Goal: Register for event/course: Sign up to attend an event or enroll in a course

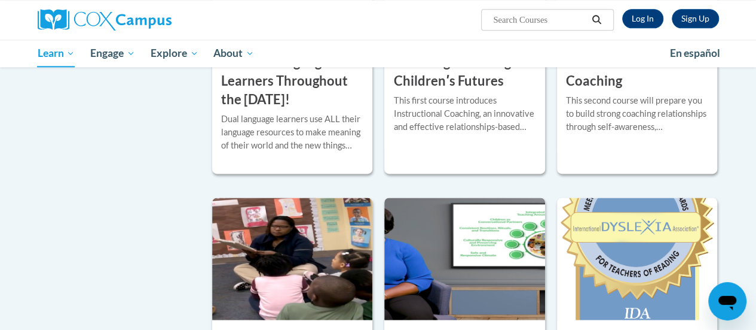
scroll to position [767, 0]
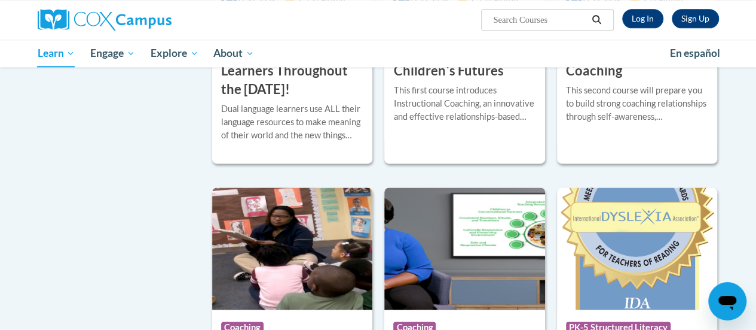
click at [517, 23] on input "Search..." at bounding box center [540, 20] width 96 height 14
type input "S"
type input "systematic and explicit phonics instruction"
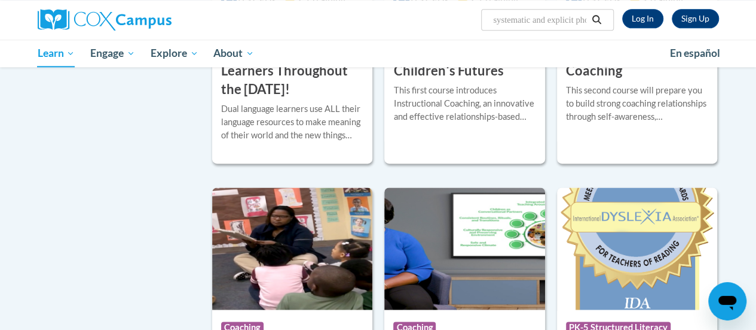
click at [596, 19] on icon "Search" at bounding box center [596, 19] width 11 height 9
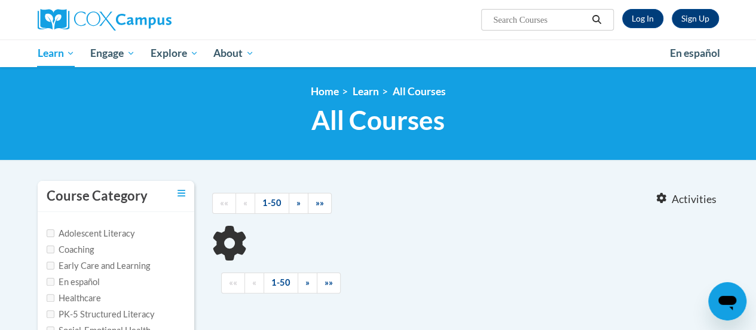
type input "systematic and explicit phonics instruction"
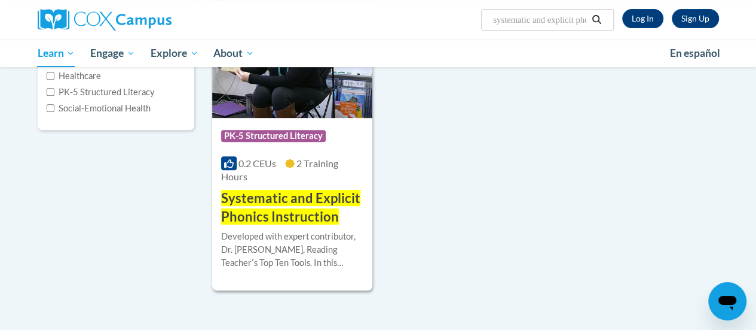
scroll to position [223, 0]
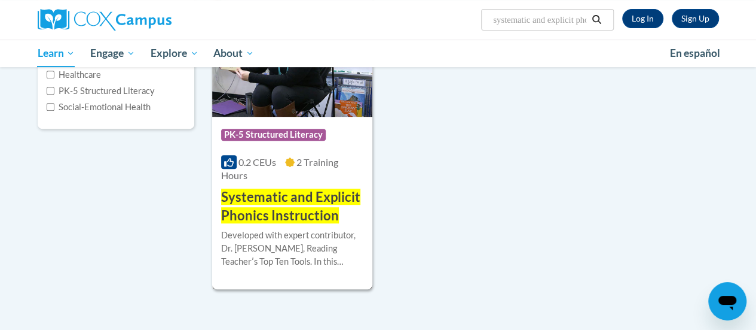
click at [344, 140] on div "Course Category: PK-5 Structured Literacy" at bounding box center [292, 136] width 142 height 27
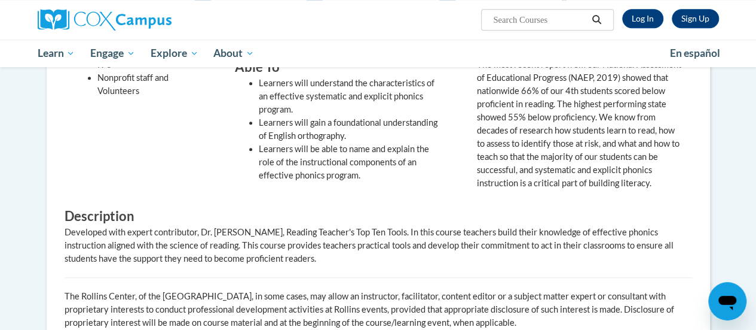
click at [490, 229] on div "Developed with expert contributor, Dr. Deborah Glaser, Reading Teacher's Top Te…" at bounding box center [379, 244] width 628 height 39
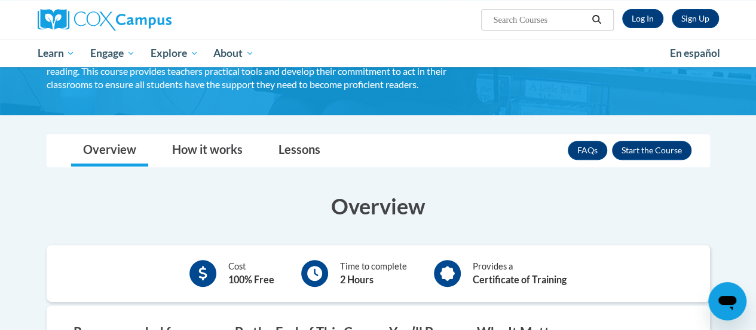
scroll to position [151, 0]
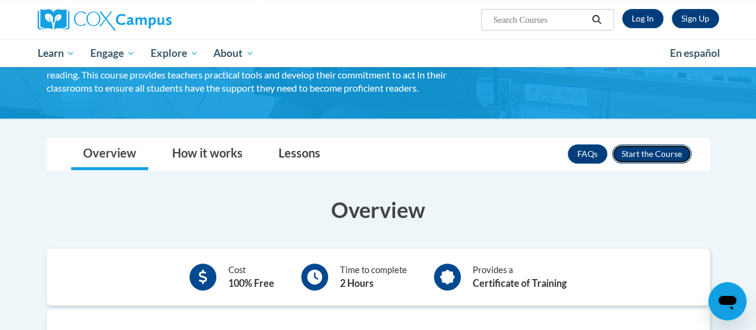
click at [643, 157] on button "Enroll" at bounding box center [652, 153] width 80 height 19
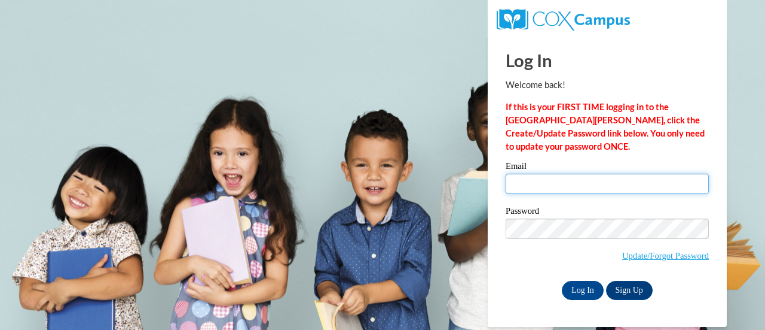
click at [538, 180] on input "Email" at bounding box center [607, 183] width 203 height 20
type input "[EMAIL_ADDRESS][DOMAIN_NAME]"
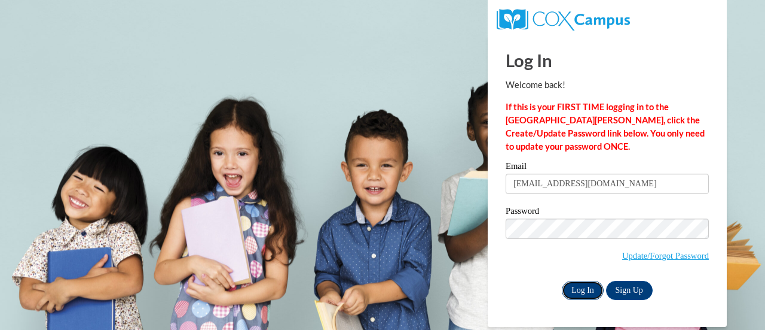
click at [584, 289] on input "Log In" at bounding box center [583, 289] width 42 height 19
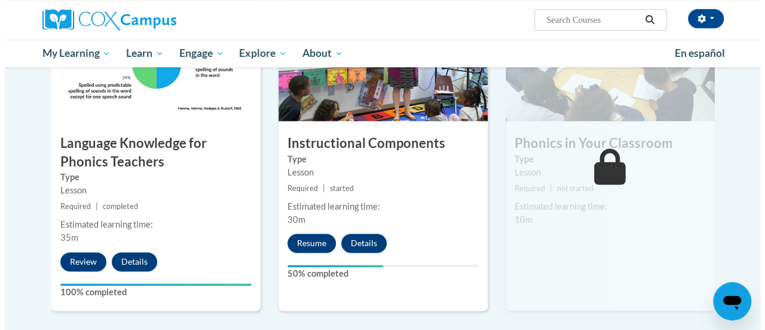
scroll to position [682, 0]
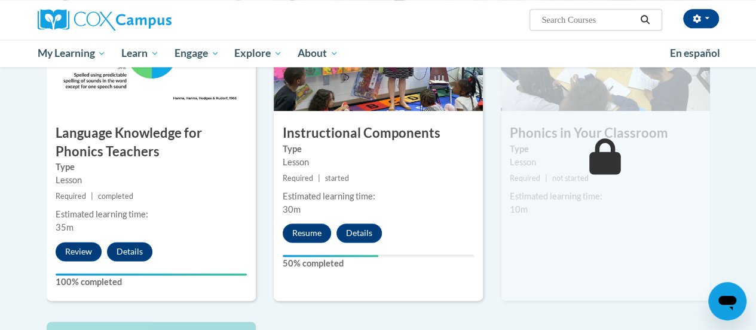
click at [364, 169] on div "5 Instructional Components Type Lesson Required | started Estimated learning ti…" at bounding box center [378, 145] width 209 height 309
click at [309, 233] on button "Resume" at bounding box center [307, 232] width 48 height 19
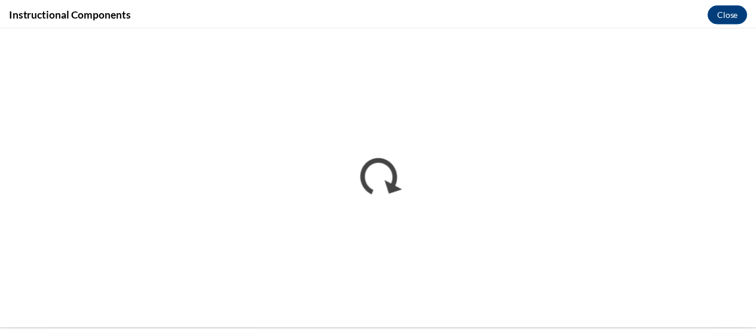
scroll to position [0, 0]
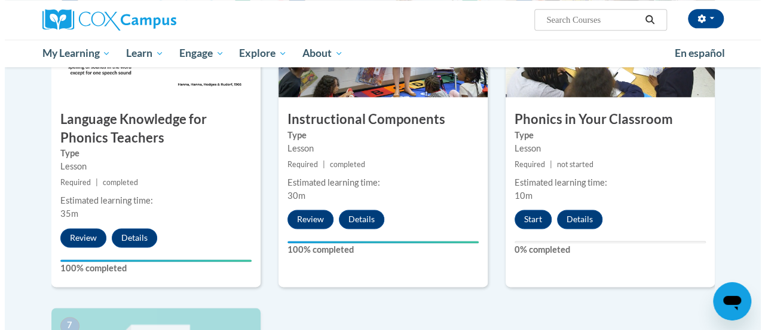
scroll to position [696, 0]
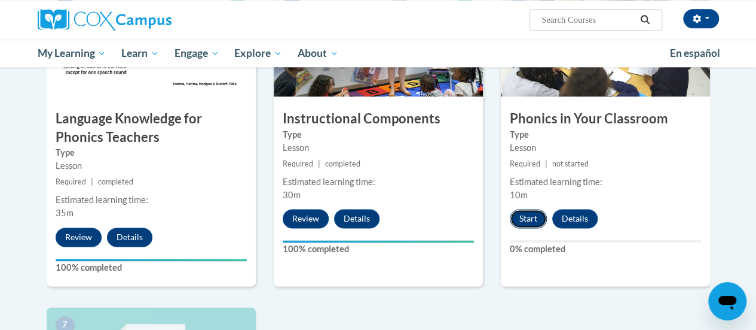
click at [524, 212] on button "Start" at bounding box center [528, 218] width 37 height 19
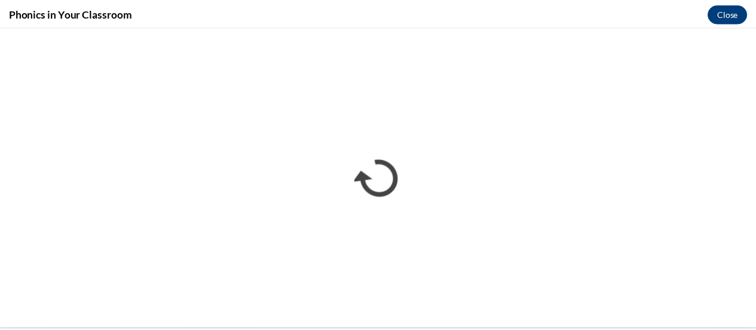
scroll to position [0, 0]
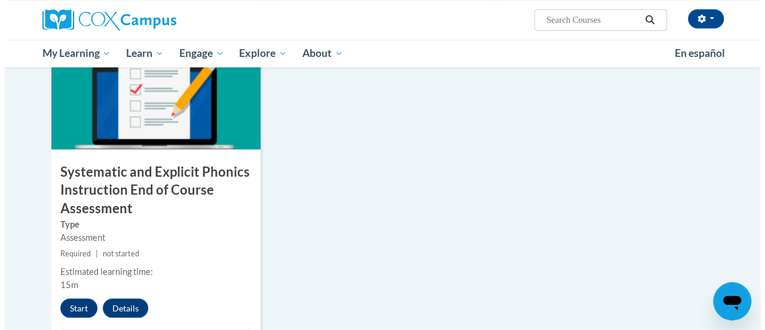
scroll to position [981, 0]
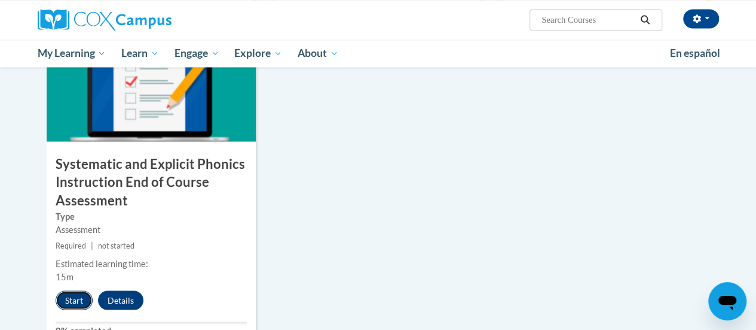
click at [77, 303] on button "Start" at bounding box center [74, 299] width 37 height 19
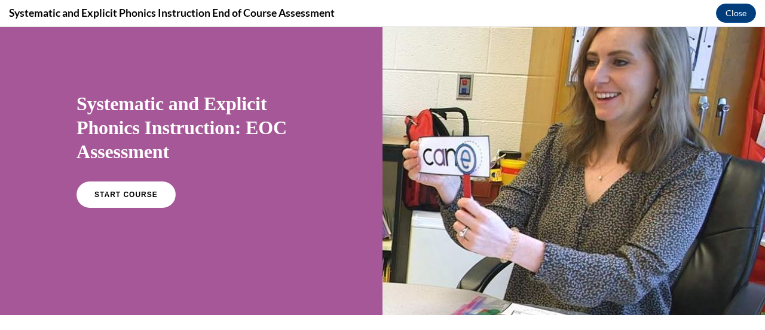
scroll to position [51, 0]
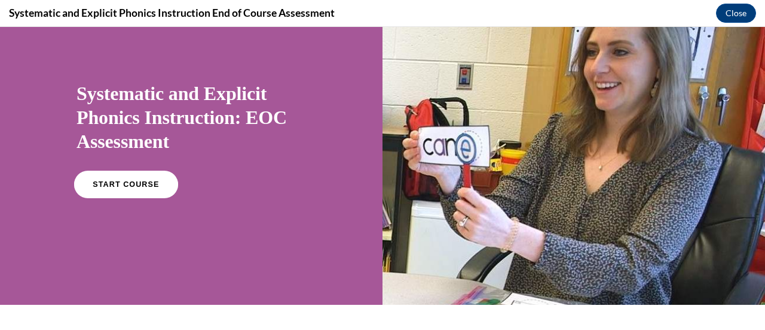
click at [151, 191] on link "START COURSE" at bounding box center [126, 184] width 104 height 28
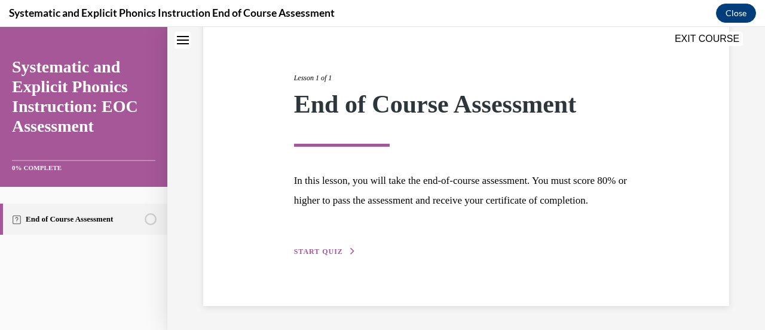
scroll to position [140, 0]
click at [311, 253] on span "START QUIZ" at bounding box center [318, 251] width 49 height 8
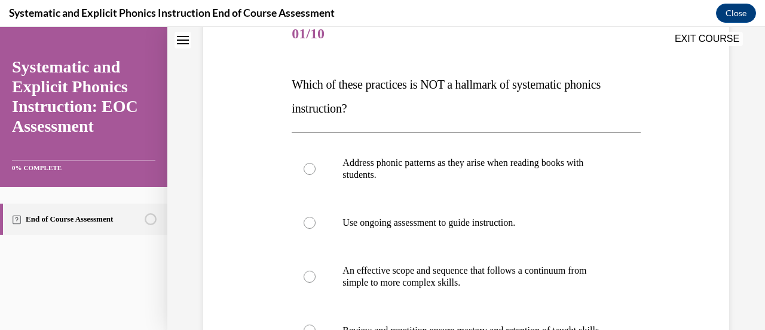
scroll to position [195, 0]
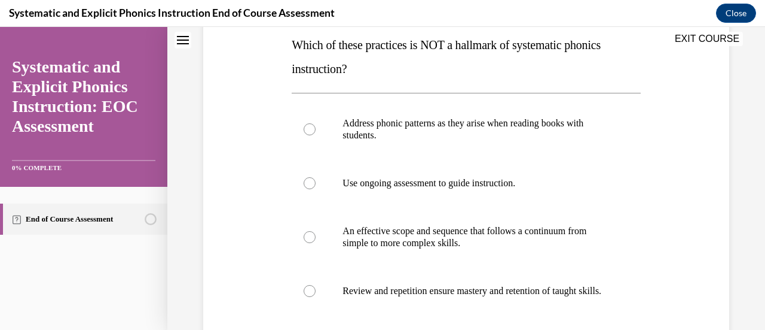
click at [747, 136] on div "Question 01/10 Which of these practices is NOT a hallmark of systematic phonics…" at bounding box center [466, 178] width 598 height 617
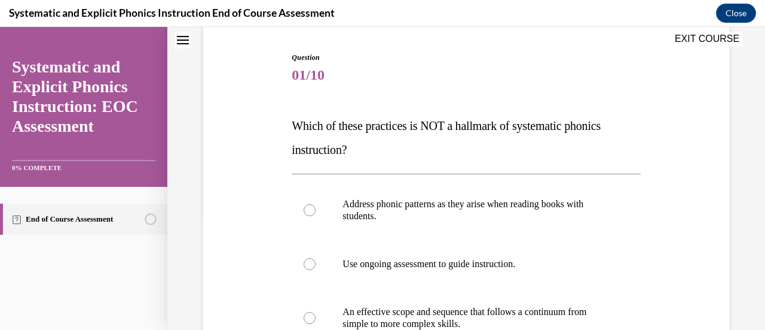
scroll to position [118, 0]
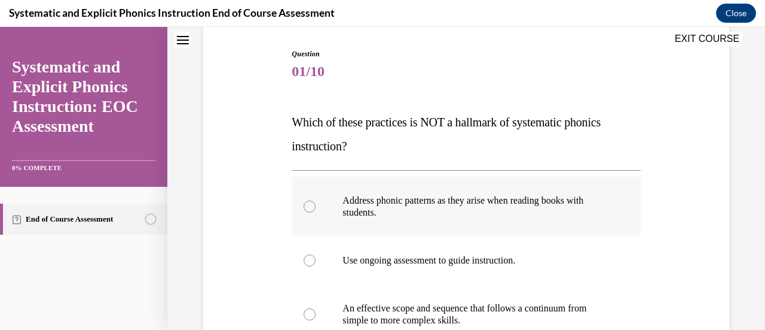
click at [307, 212] on div at bounding box center [466, 206] width 349 height 60
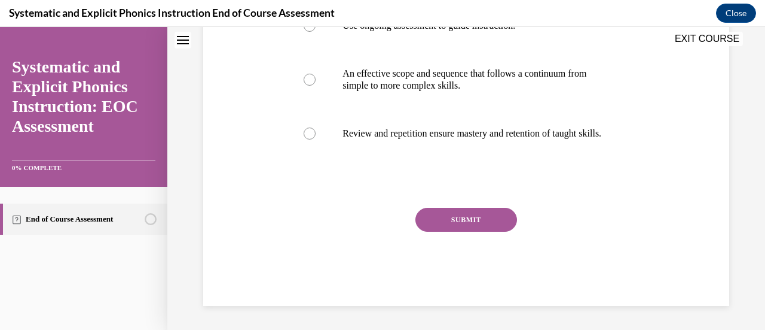
click at [443, 231] on button "SUBMIT" at bounding box center [467, 220] width 102 height 24
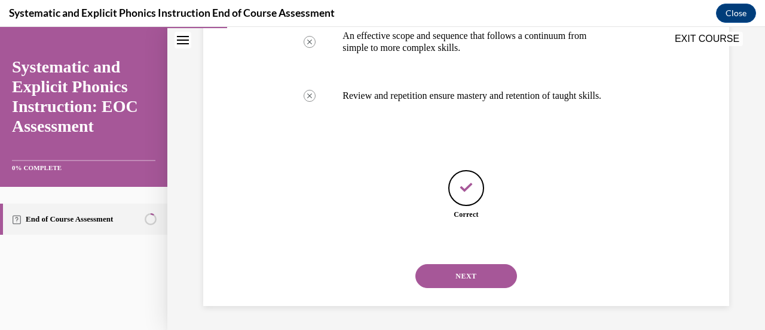
scroll to position [401, 0]
click at [454, 273] on button "NEXT" at bounding box center [467, 276] width 102 height 24
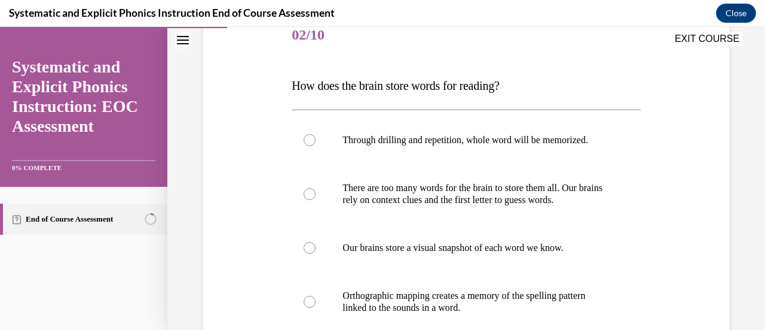
scroll to position [155, 0]
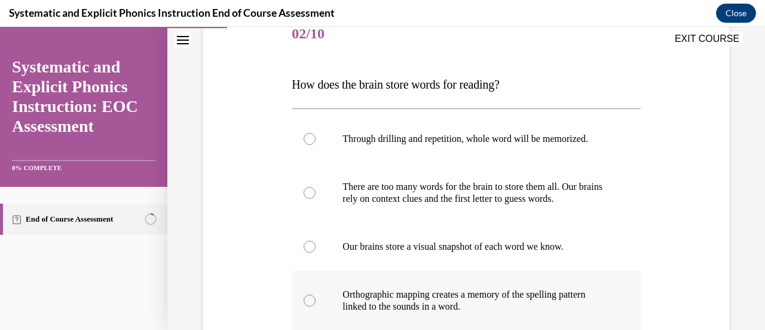
click at [317, 300] on div at bounding box center [466, 300] width 349 height 60
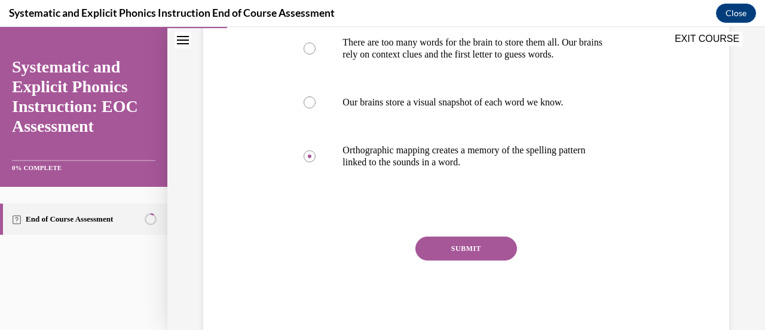
scroll to position [300, 0]
drag, startPoint x: 470, startPoint y: 264, endPoint x: 475, endPoint y: 253, distance: 12.3
click at [475, 253] on div "SUBMIT" at bounding box center [466, 266] width 349 height 60
click at [475, 253] on button "SUBMIT" at bounding box center [467, 248] width 102 height 24
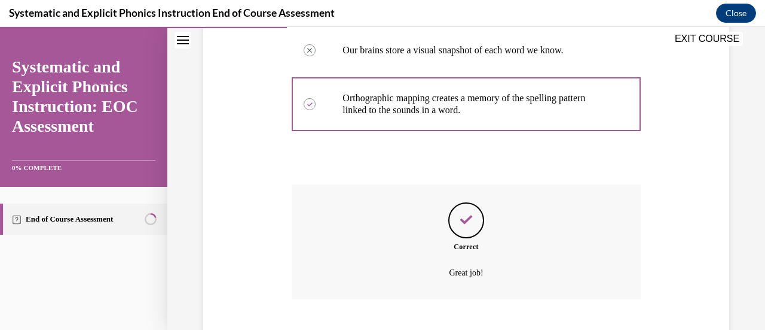
scroll to position [425, 0]
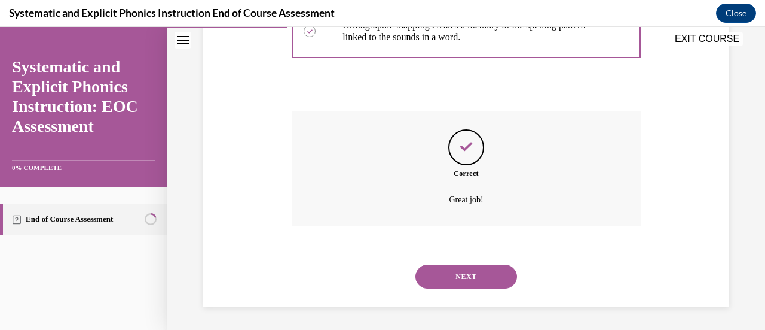
click at [468, 271] on button "NEXT" at bounding box center [467, 276] width 102 height 24
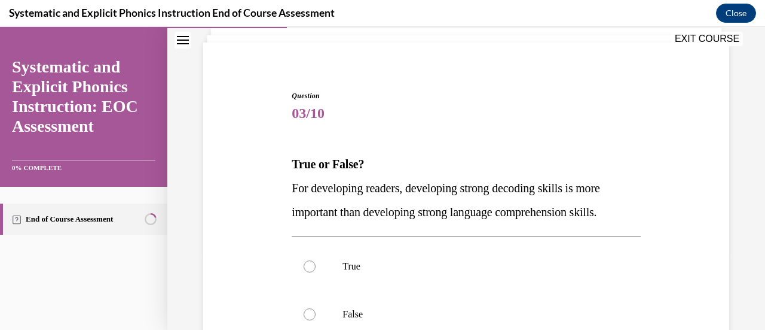
scroll to position [86, 0]
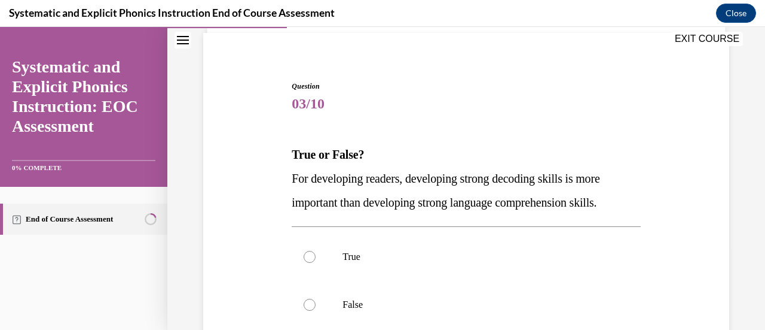
drag, startPoint x: 468, startPoint y: 271, endPoint x: 703, endPoint y: 227, distance: 239.0
click at [703, 227] on div "Question 03/10 True or False? For developing readers, developing strong decodin…" at bounding box center [466, 261] width 532 height 432
click at [311, 302] on div at bounding box center [310, 304] width 12 height 12
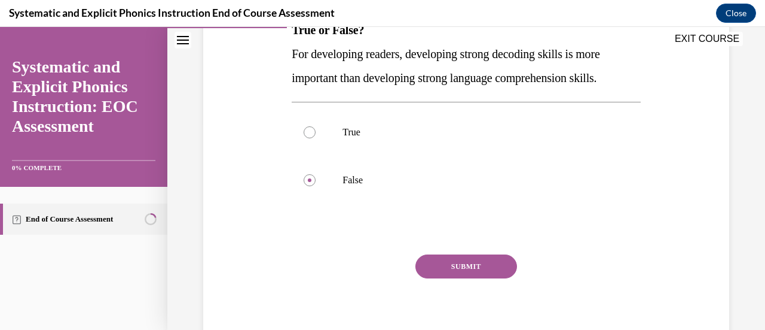
scroll to position [256, 0]
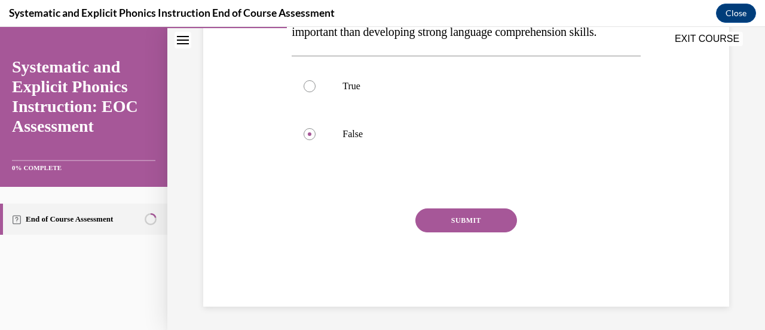
click at [457, 227] on button "SUBMIT" at bounding box center [467, 220] width 102 height 24
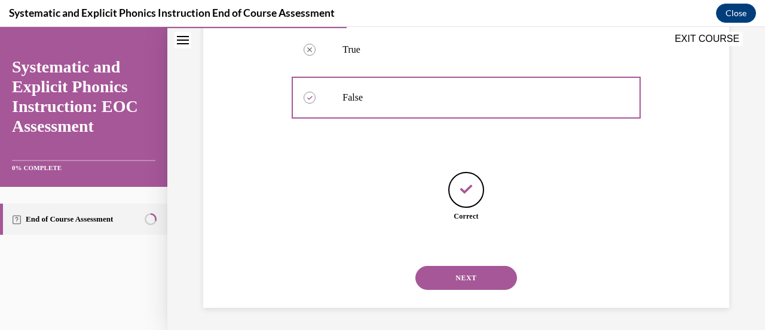
scroll to position [294, 0]
click at [456, 271] on button "NEXT" at bounding box center [467, 276] width 102 height 24
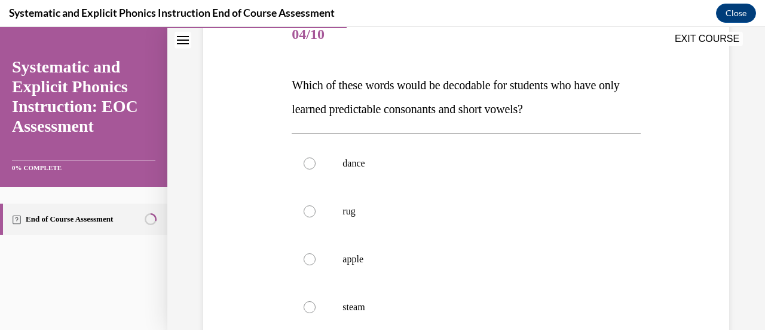
scroll to position [155, 0]
click at [311, 210] on div at bounding box center [310, 211] width 12 height 12
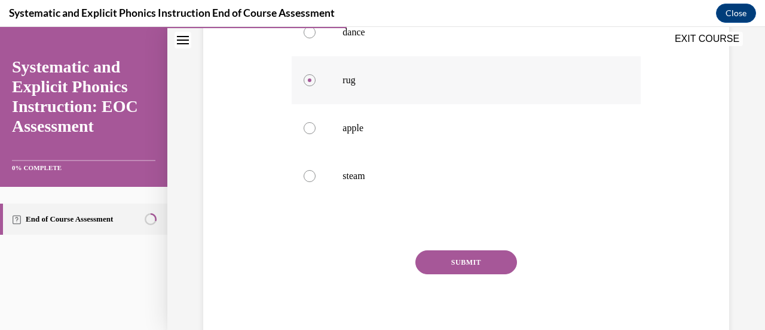
scroll to position [287, 0]
click at [502, 257] on button "SUBMIT" at bounding box center [467, 261] width 102 height 24
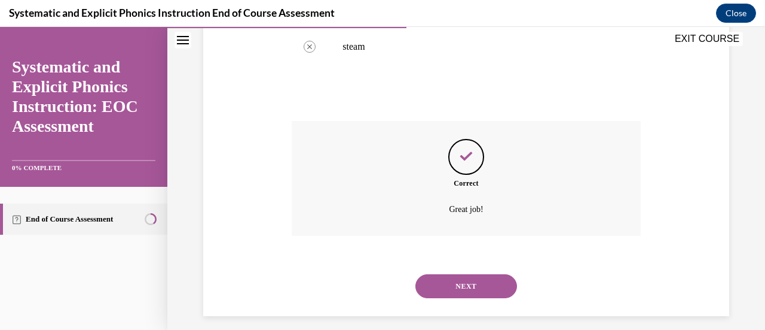
scroll to position [425, 0]
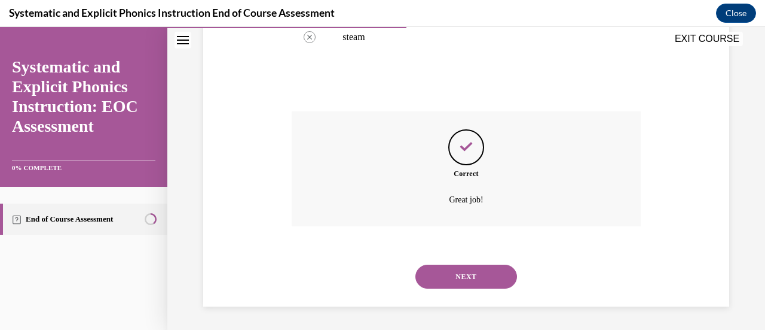
click at [487, 270] on button "NEXT" at bounding box center [467, 276] width 102 height 24
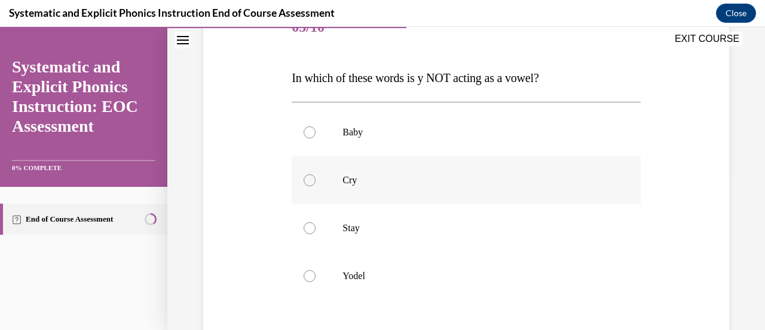
scroll to position [166, 0]
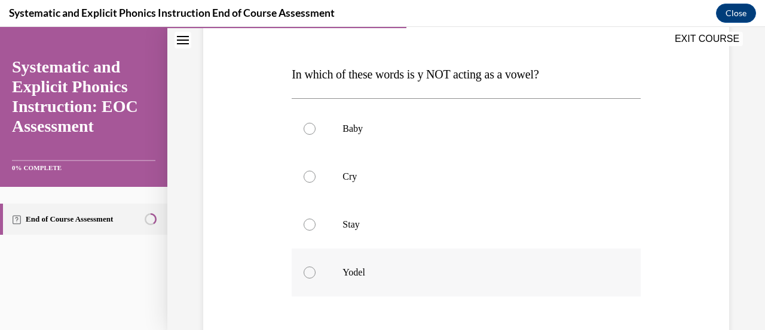
click at [309, 270] on div at bounding box center [310, 272] width 12 height 12
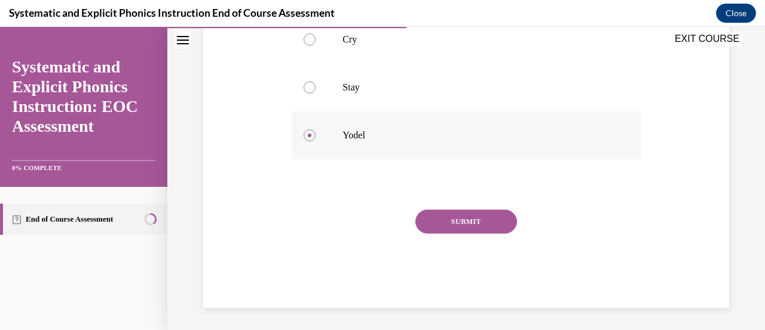
scroll to position [304, 0]
click at [440, 222] on button "SUBMIT" at bounding box center [467, 220] width 102 height 24
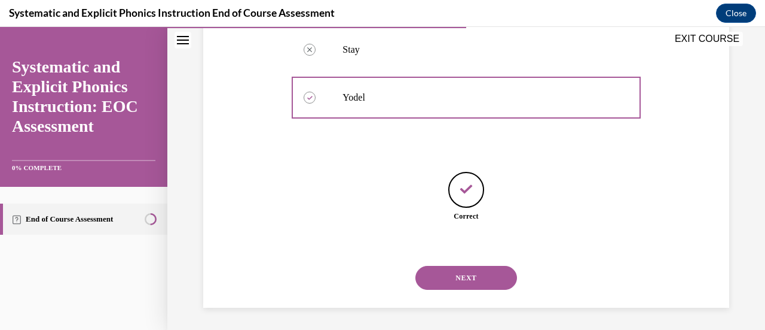
scroll to position [341, 0]
click at [446, 273] on button "NEXT" at bounding box center [467, 276] width 102 height 24
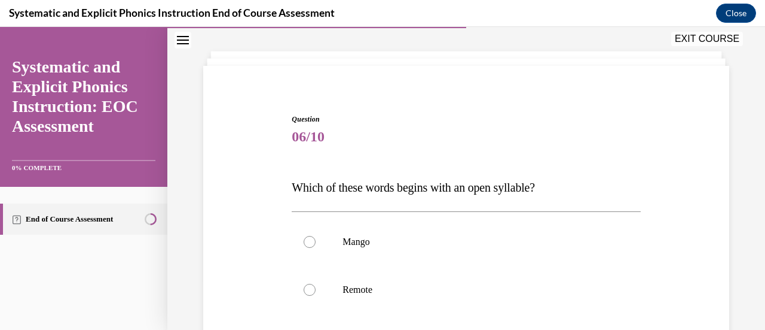
scroll to position [59, 0]
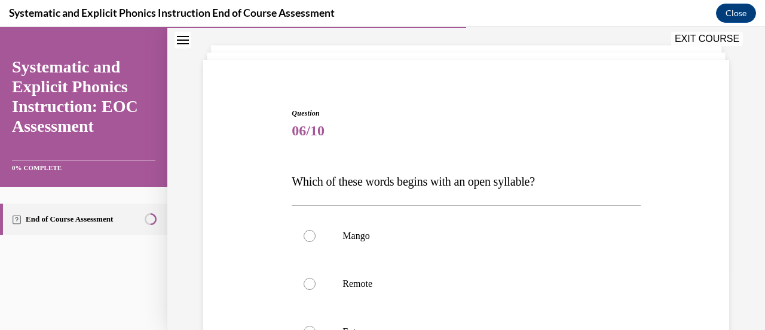
drag, startPoint x: 446, startPoint y: 273, endPoint x: 243, endPoint y: 263, distance: 203.0
click at [243, 263] on div "Question 06/10 Which of these words begins with an open syllable? Mango Remote …" at bounding box center [466, 312] width 532 height 480
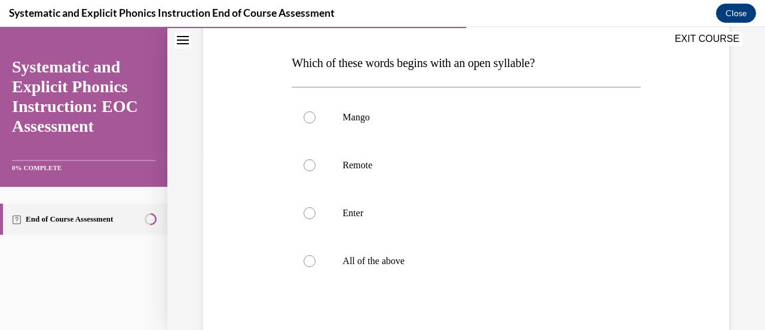
scroll to position [179, 0]
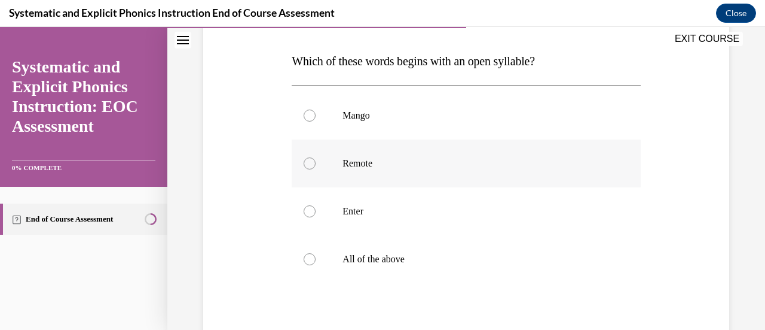
click at [315, 163] on div at bounding box center [466, 163] width 349 height 48
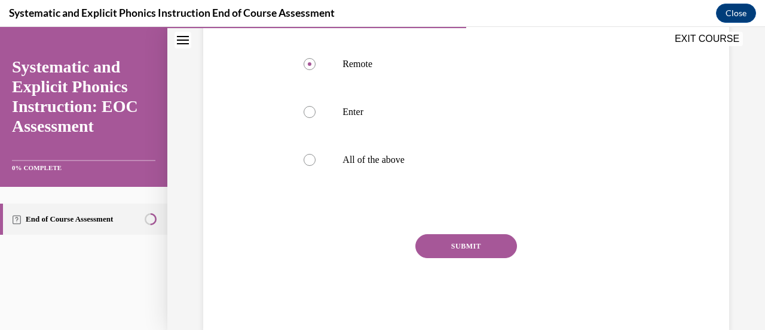
click at [468, 250] on button "SUBMIT" at bounding box center [467, 246] width 102 height 24
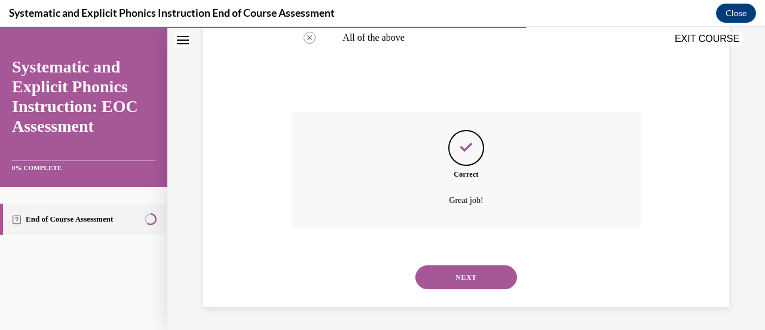
scroll to position [401, 0]
click at [469, 271] on button "NEXT" at bounding box center [467, 276] width 102 height 24
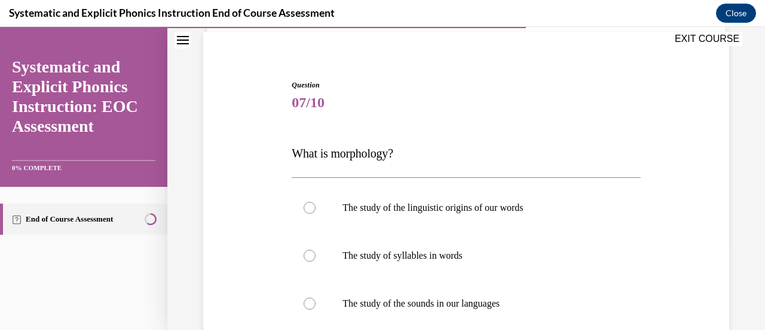
scroll to position [87, 0]
click at [315, 210] on div at bounding box center [466, 207] width 349 height 48
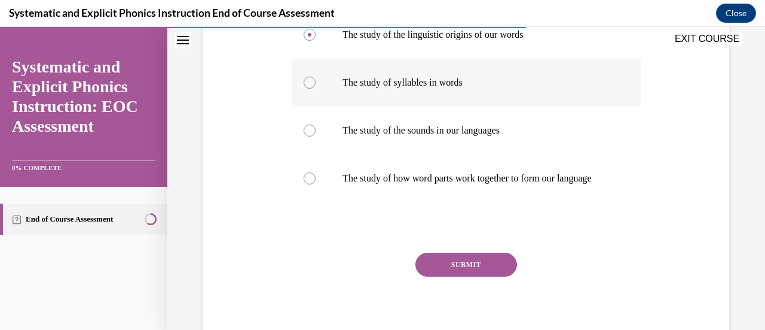
scroll to position [260, 0]
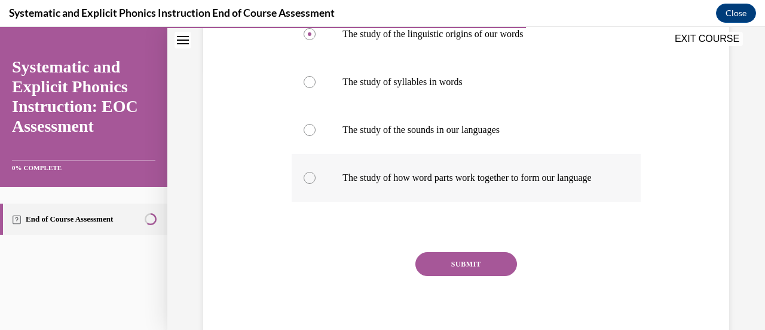
click at [307, 184] on div at bounding box center [310, 178] width 12 height 12
click at [472, 276] on button "SUBMIT" at bounding box center [467, 264] width 102 height 24
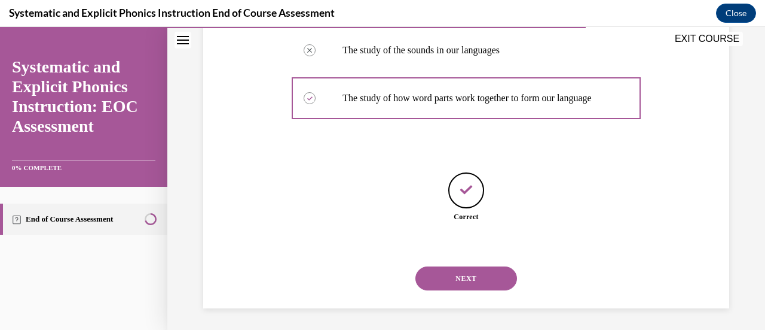
scroll to position [353, 0]
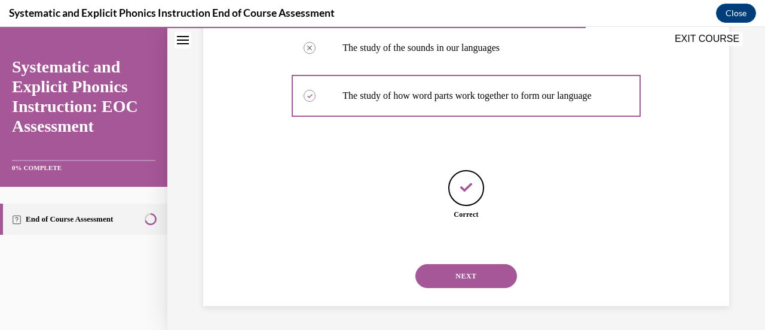
click at [472, 279] on button "NEXT" at bounding box center [467, 276] width 102 height 24
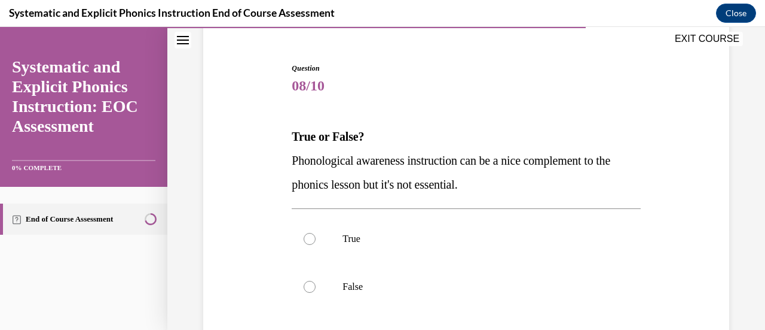
scroll to position [107, 0]
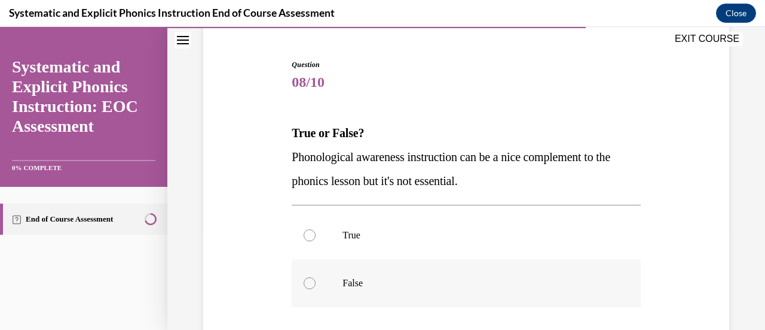
click at [310, 280] on div at bounding box center [310, 283] width 12 height 12
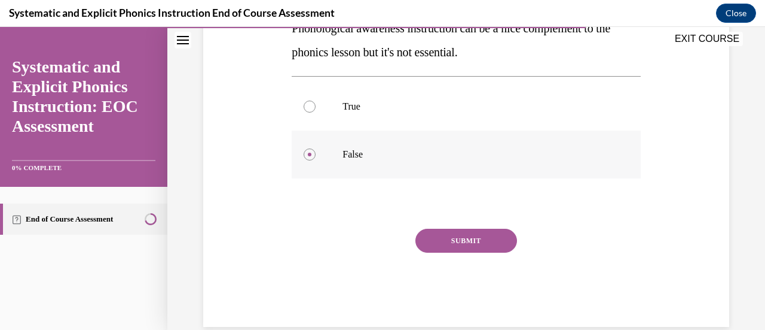
scroll to position [236, 0]
click at [464, 243] on button "SUBMIT" at bounding box center [467, 240] width 102 height 24
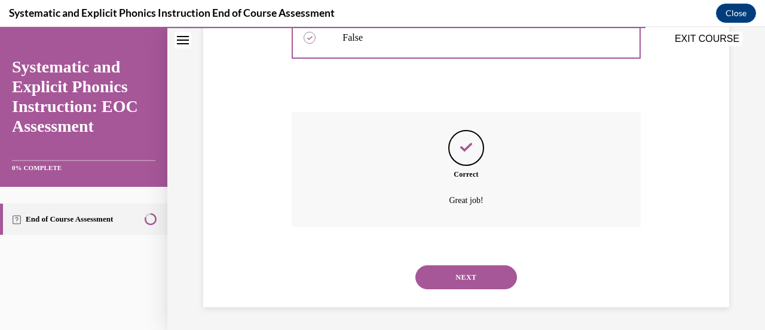
scroll to position [353, 0]
click at [459, 271] on button "NEXT" at bounding box center [467, 276] width 102 height 24
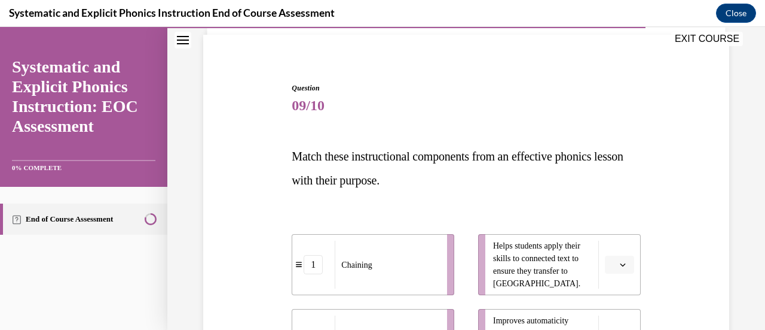
scroll to position [103, 0]
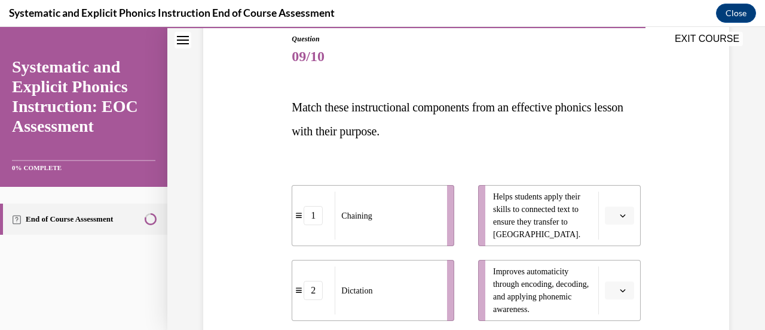
scroll to position [131, 0]
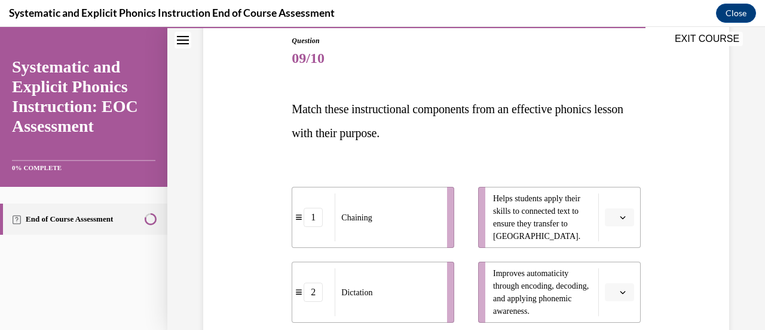
drag, startPoint x: 459, startPoint y: 271, endPoint x: 238, endPoint y: 222, distance: 226.6
click at [238, 222] on div "Question 09/10 Match these instructional components from an effective phonics l…" at bounding box center [466, 309] width 532 height 621
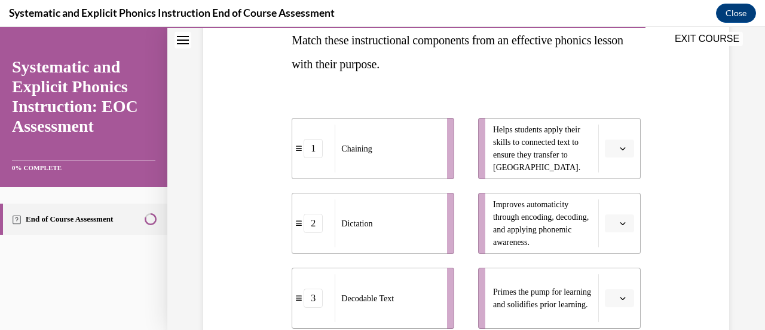
scroll to position [200, 0]
click at [610, 221] on button "button" at bounding box center [619, 222] width 29 height 18
click at [607, 129] on div "1" at bounding box center [610, 124] width 29 height 24
click at [612, 154] on button "button" at bounding box center [619, 148] width 29 height 18
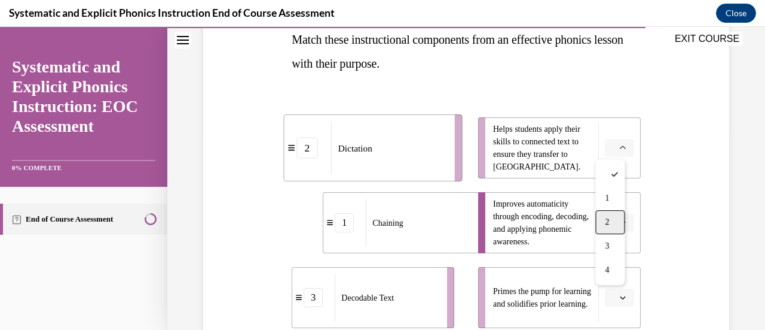
click at [608, 217] on span "2" at bounding box center [607, 222] width 4 height 10
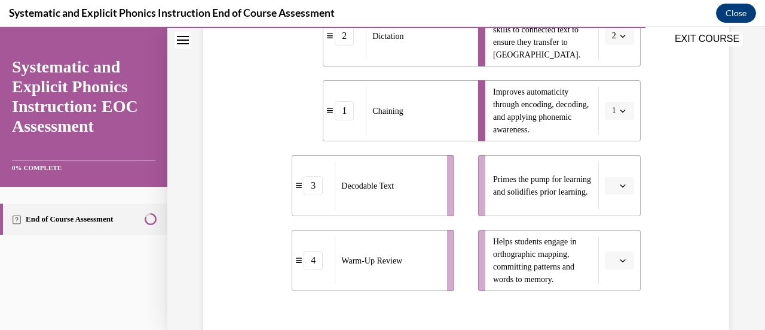
scroll to position [326, 0]
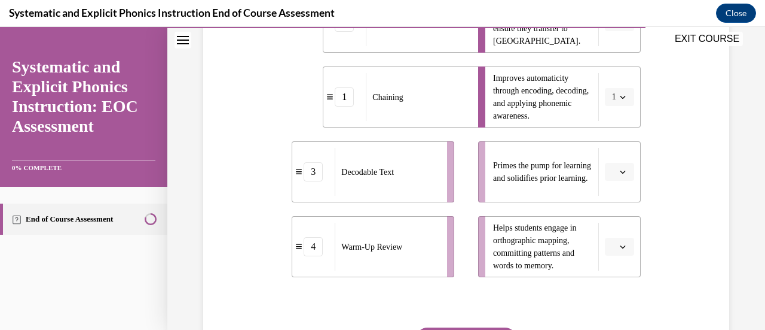
drag, startPoint x: 648, startPoint y: 224, endPoint x: 655, endPoint y: 219, distance: 8.6
click at [655, 219] on div "Question 09/10 Match these instructional components from an effective phonics l…" at bounding box center [466, 114] width 532 height 621
click at [606, 178] on button "button" at bounding box center [619, 172] width 29 height 18
click at [607, 263] on div "3" at bounding box center [610, 270] width 29 height 24
click at [612, 248] on span "Please select an option" at bounding box center [614, 246] width 4 height 12
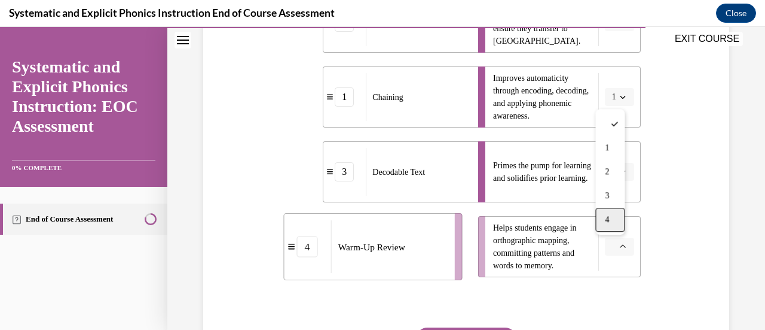
click at [612, 217] on div "4" at bounding box center [610, 220] width 29 height 24
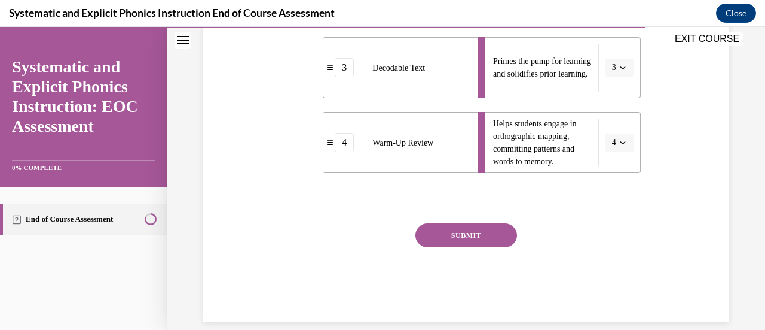
scroll to position [445, 0]
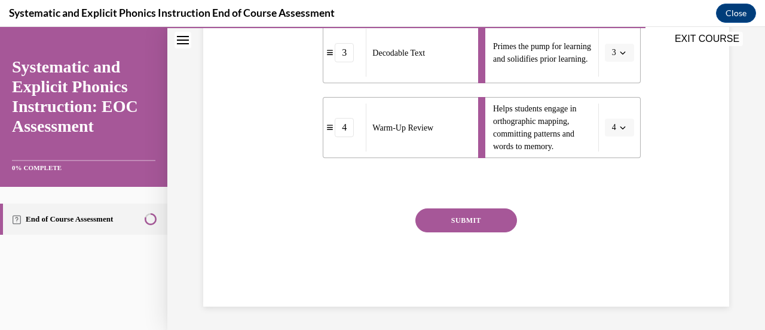
click at [475, 218] on button "SUBMIT" at bounding box center [467, 220] width 102 height 24
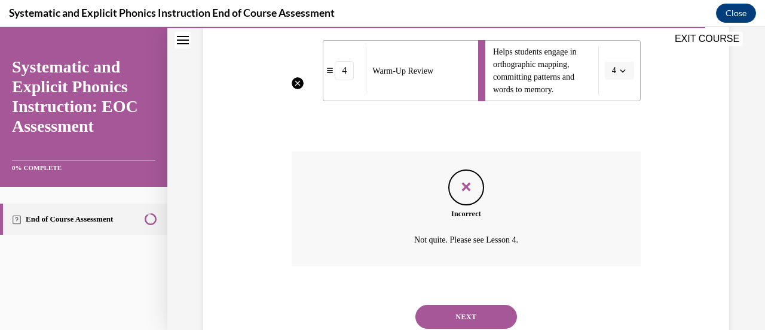
scroll to position [542, 0]
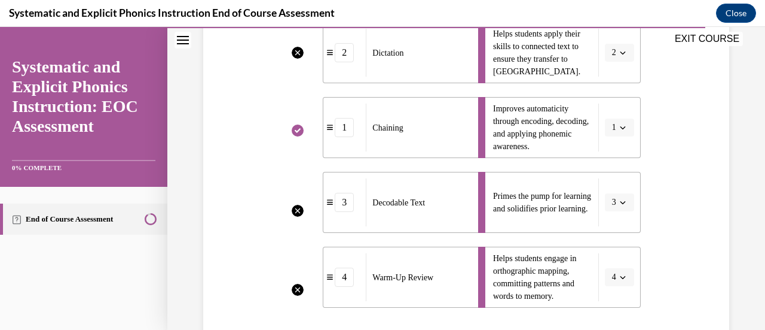
scroll to position [188, 0]
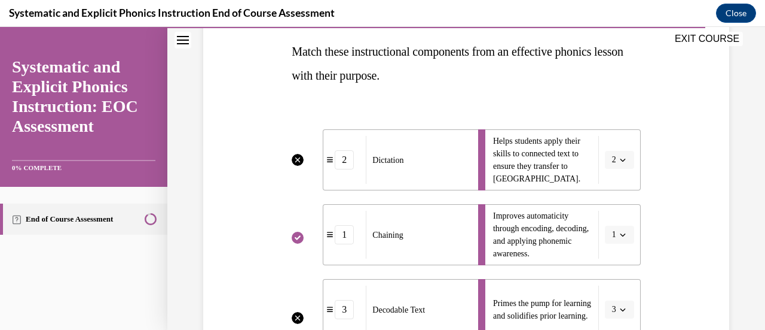
click at [611, 168] on li "Helps students apply their skills to connected text to ensure they transfer to …" at bounding box center [559, 159] width 163 height 61
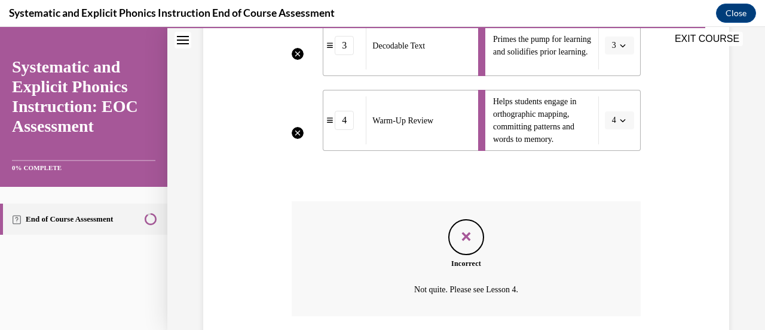
scroll to position [542, 0]
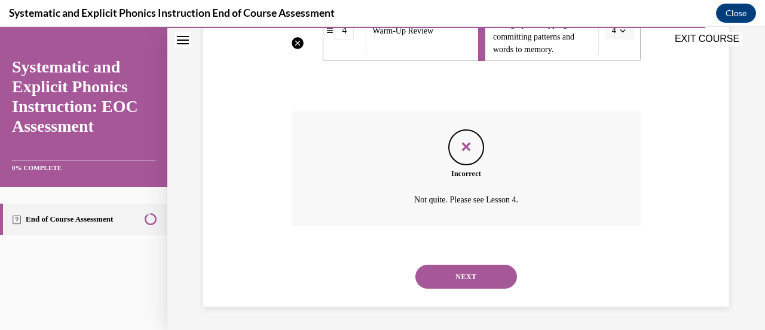
click at [459, 272] on button "NEXT" at bounding box center [467, 276] width 102 height 24
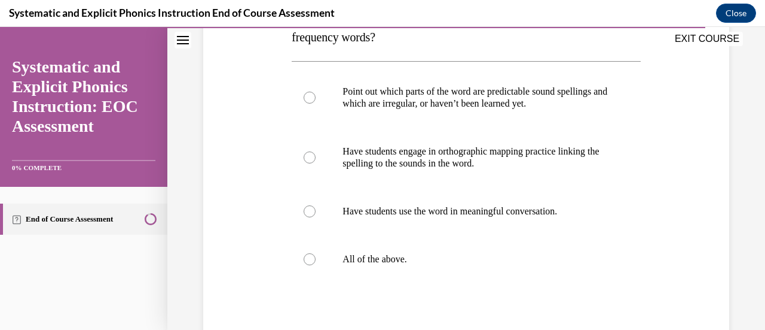
scroll to position [208, 0]
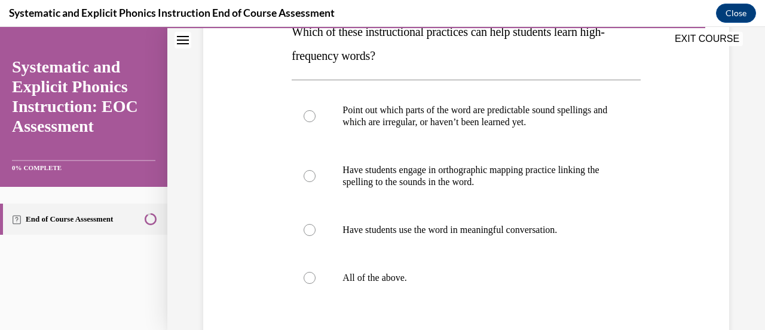
drag, startPoint x: 459, startPoint y: 272, endPoint x: 683, endPoint y: 260, distance: 224.0
click at [683, 260] on div "Question 10/10 Which of these instructional practices can help students learn h…" at bounding box center [466, 185] width 532 height 527
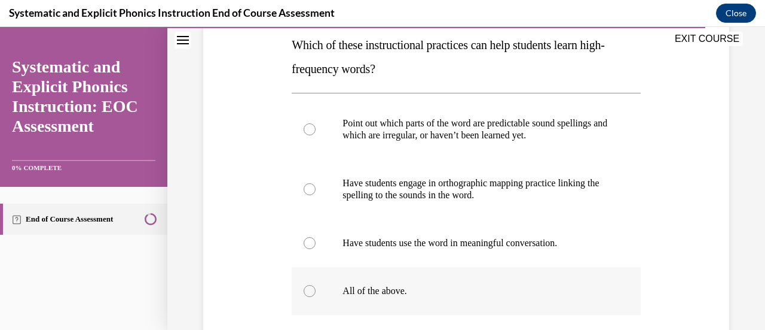
click at [313, 295] on div at bounding box center [466, 291] width 349 height 48
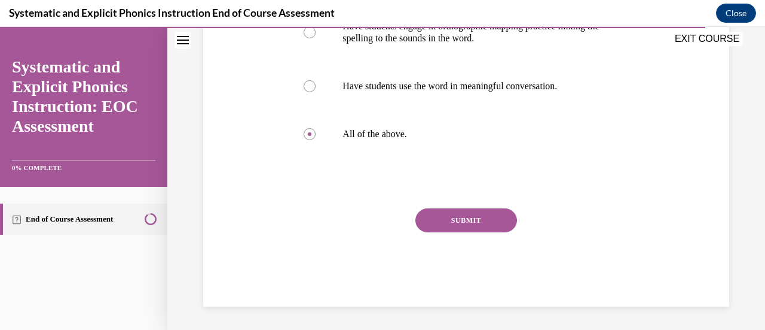
click at [469, 225] on button "SUBMIT" at bounding box center [467, 220] width 102 height 24
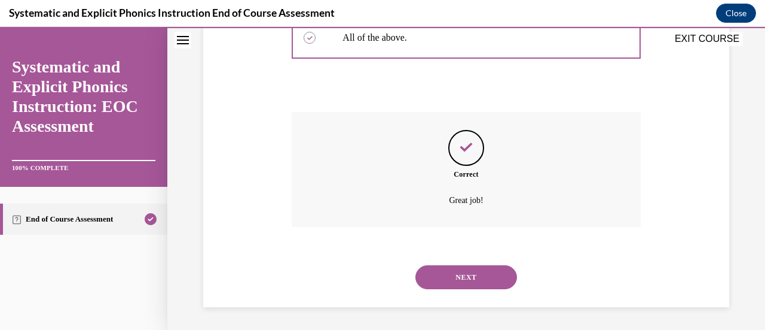
scroll to position [449, 0]
click at [464, 278] on button "NEXT" at bounding box center [467, 276] width 102 height 24
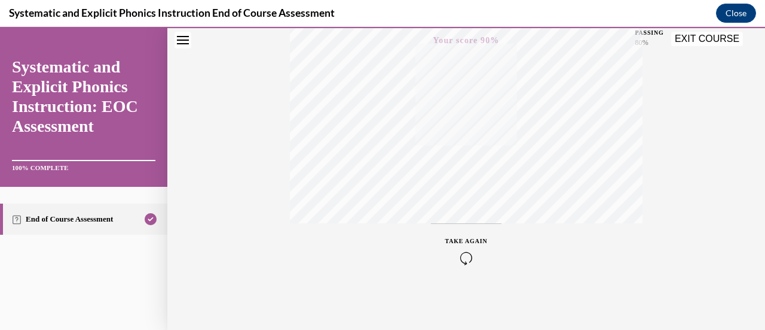
scroll to position [310, 0]
click at [704, 37] on button "EXIT COURSE" at bounding box center [708, 39] width 72 height 14
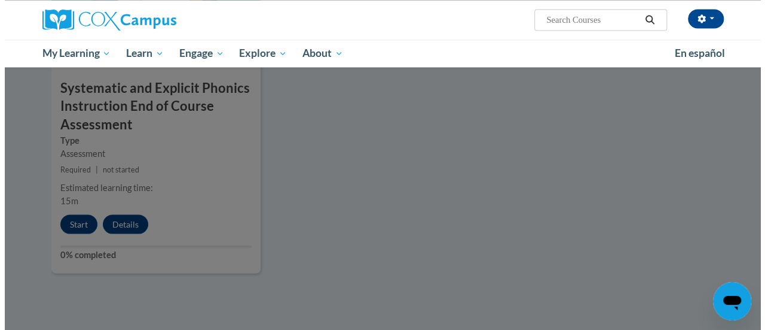
scroll to position [1061, 0]
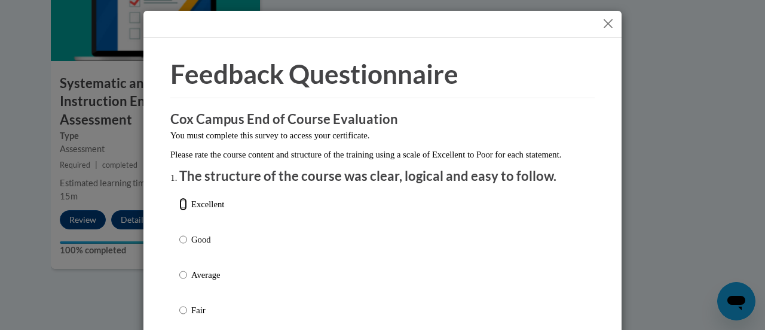
click at [179, 210] on input "Excellent" at bounding box center [183, 203] width 8 height 13
radio input "true"
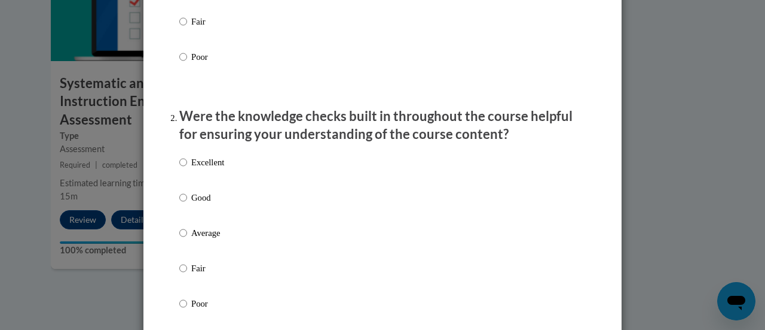
scroll to position [290, 0]
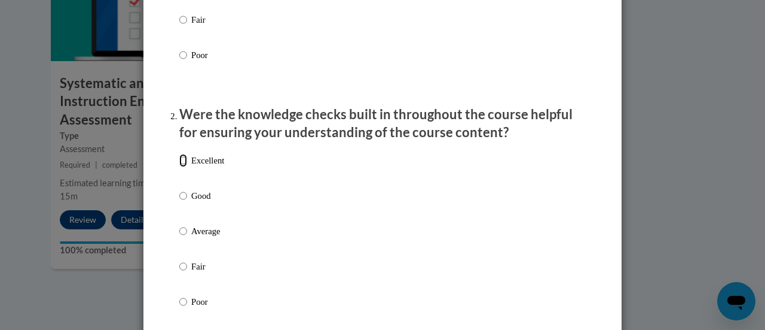
click at [179, 167] on input "Excellent" at bounding box center [183, 160] width 8 height 13
radio input "true"
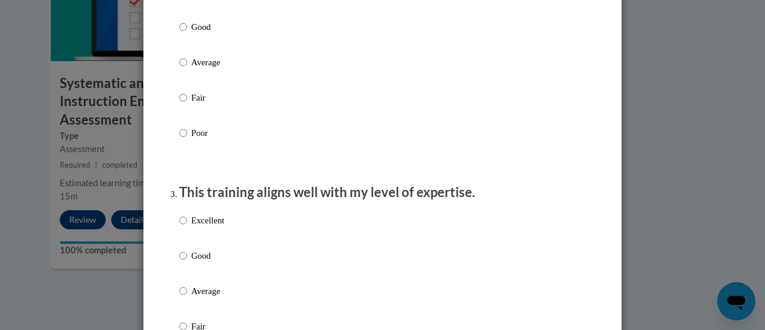
scroll to position [471, 0]
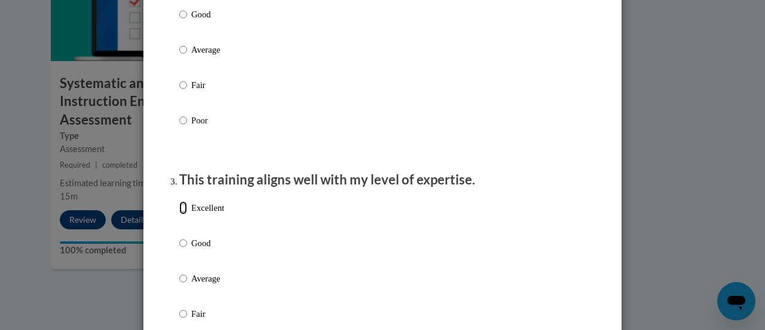
click at [181, 214] on input "Excellent" at bounding box center [183, 207] width 8 height 13
radio input "true"
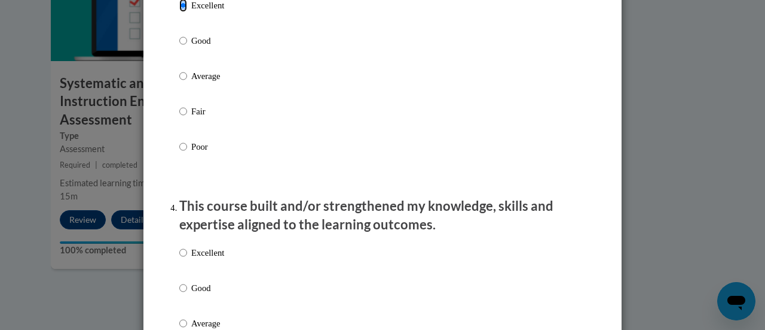
scroll to position [676, 0]
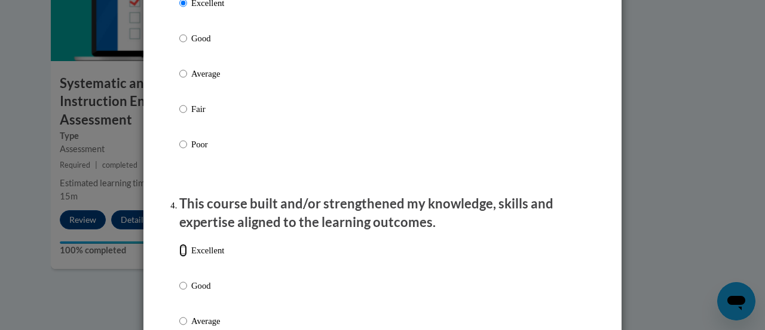
click at [179, 257] on input "Excellent" at bounding box center [183, 249] width 8 height 13
radio input "true"
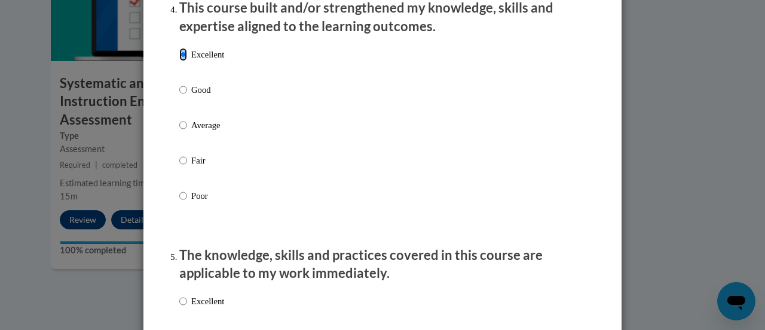
scroll to position [876, 0]
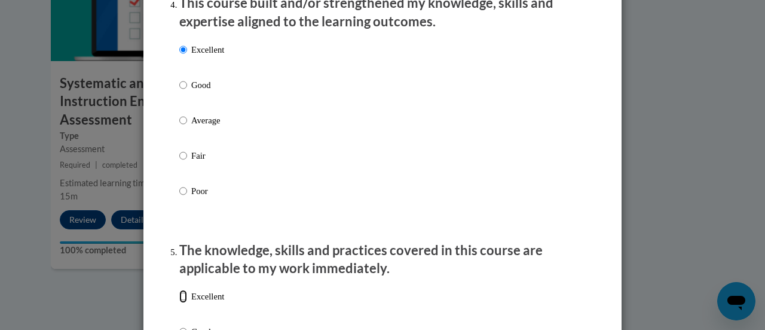
click at [179, 303] on input "Excellent" at bounding box center [183, 295] width 8 height 13
radio input "true"
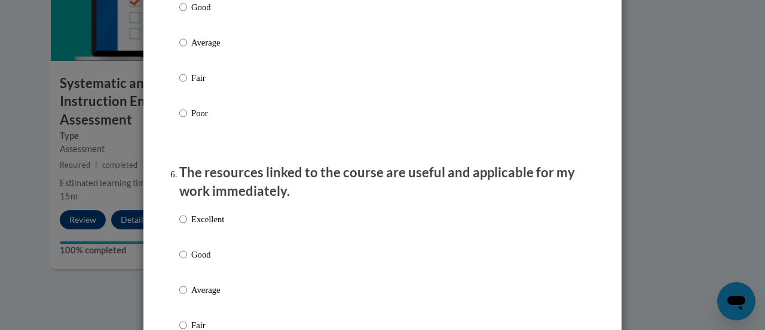
scroll to position [1201, 0]
click at [179, 225] on input "Excellent" at bounding box center [183, 218] width 8 height 13
radio input "true"
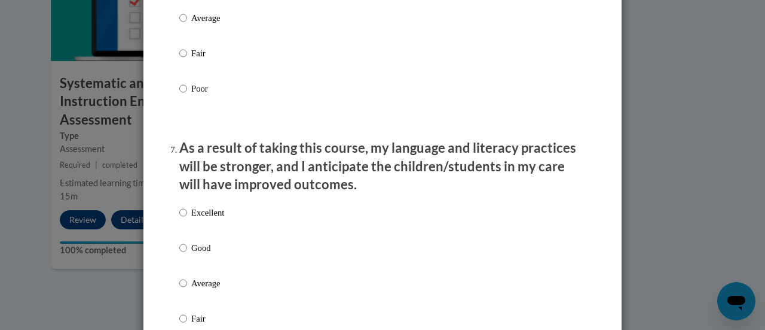
scroll to position [1473, 0]
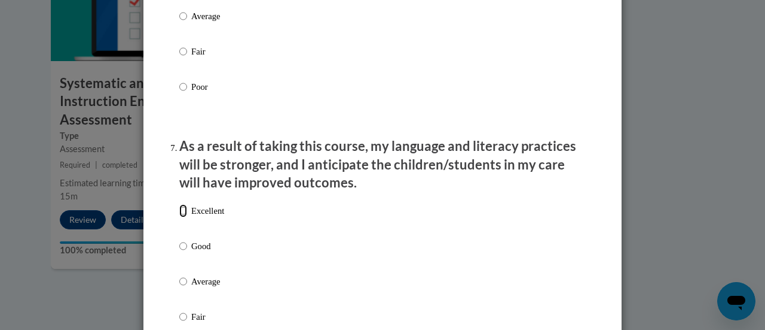
click at [180, 217] on input "Excellent" at bounding box center [183, 210] width 8 height 13
radio input "true"
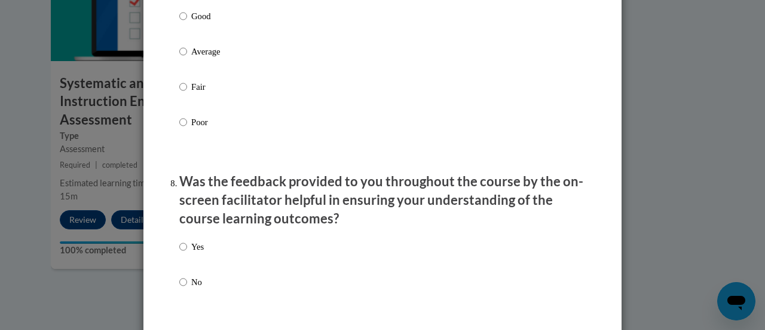
scroll to position [1706, 0]
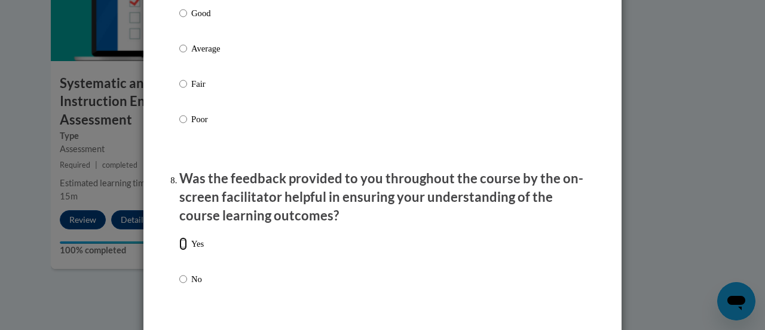
click at [179, 250] on input "Yes" at bounding box center [183, 243] width 8 height 13
radio input "true"
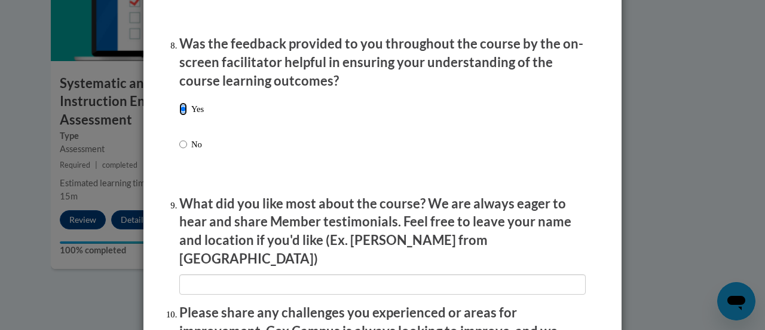
scroll to position [1913, 0]
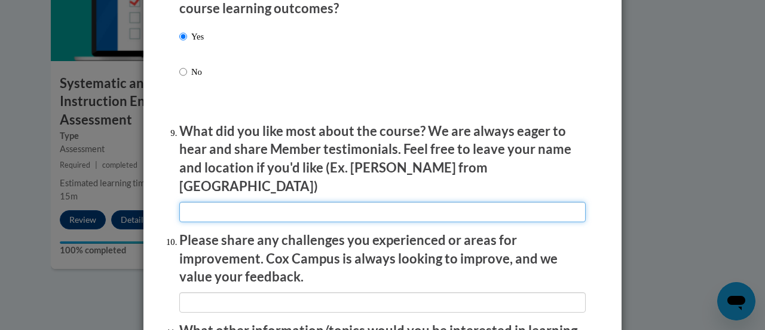
click at [218, 202] on input "textbox" at bounding box center [382, 212] width 407 height 20
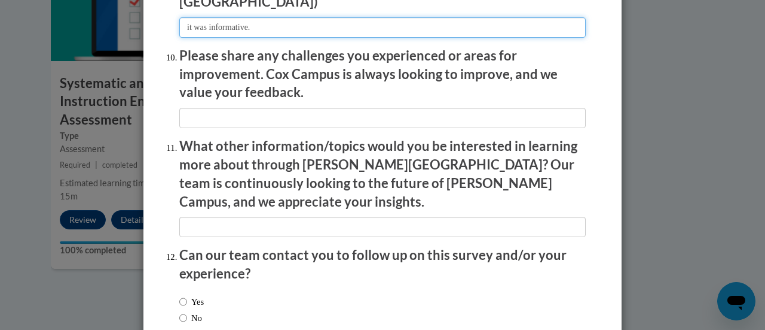
scroll to position [2098, 0]
type input "it was informative."
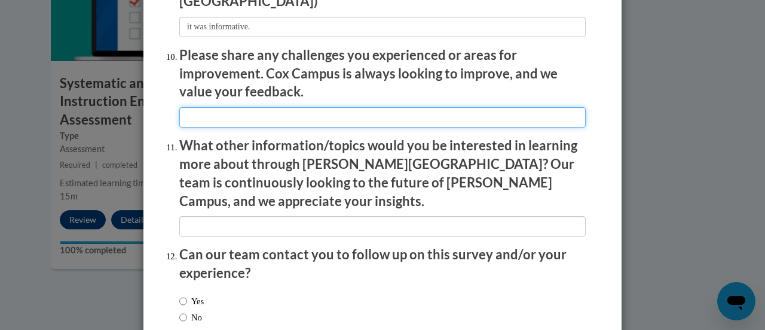
click at [294, 118] on input "textbox" at bounding box center [382, 117] width 407 height 20
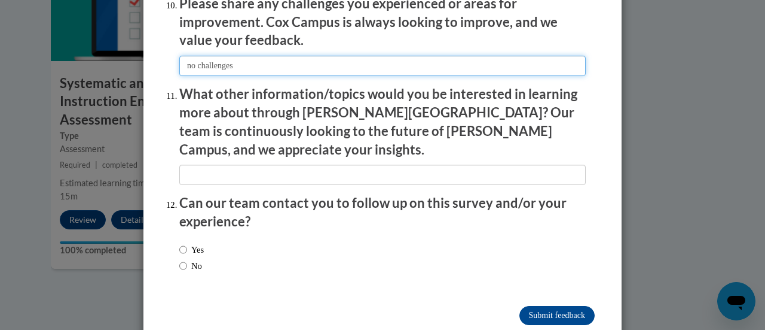
scroll to position [2152, 0]
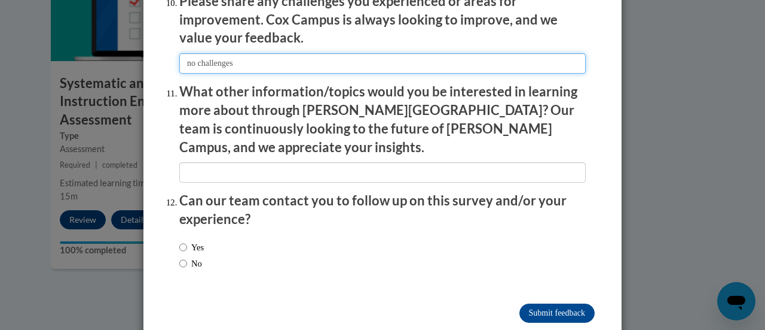
type input "no challenges"
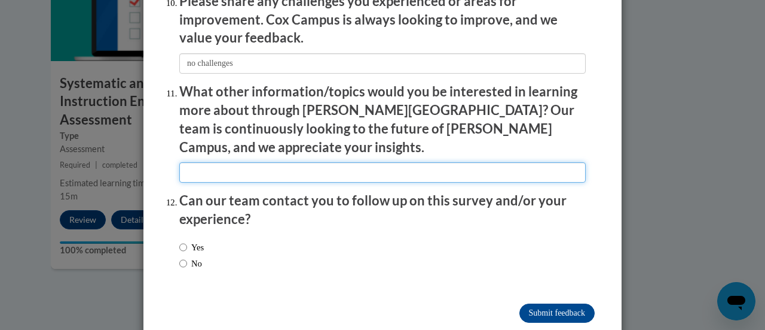
click at [306, 162] on input "textbox" at bounding box center [382, 172] width 407 height 20
type input "scaffolding"
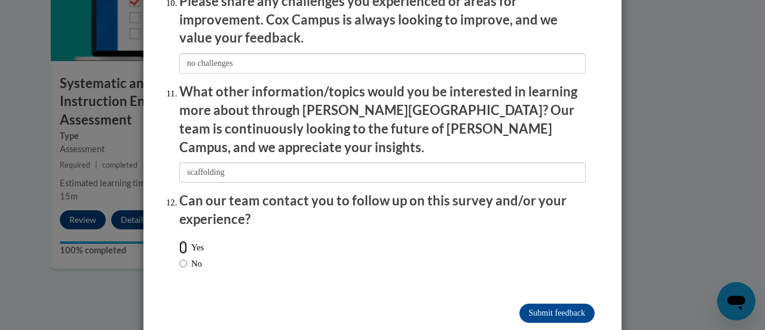
click at [181, 240] on input "Yes" at bounding box center [183, 246] width 8 height 13
radio input "true"
click at [560, 303] on input "Submit feedback" at bounding box center [557, 312] width 75 height 19
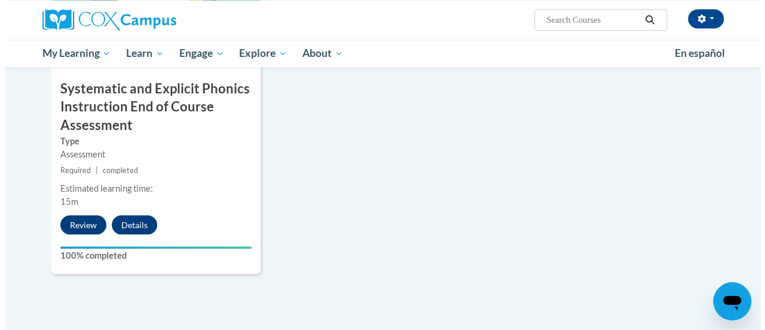
scroll to position [1051, 0]
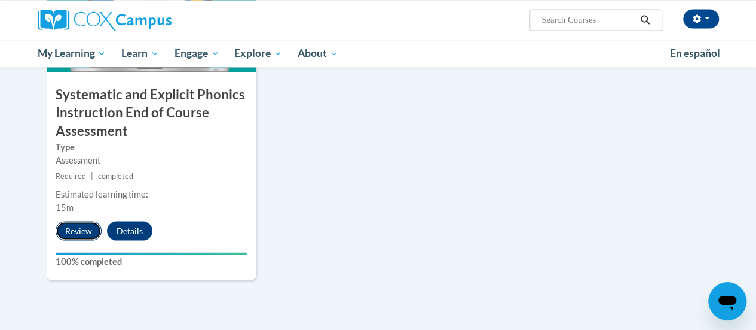
click at [83, 228] on button "Review" at bounding box center [79, 230] width 46 height 19
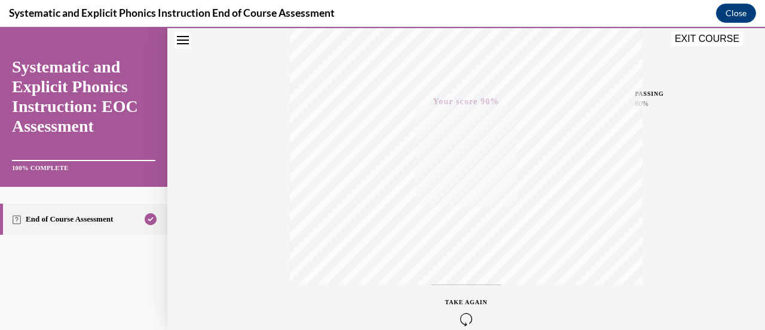
scroll to position [247, 0]
click at [695, 38] on button "EXIT COURSE" at bounding box center [708, 39] width 72 height 14
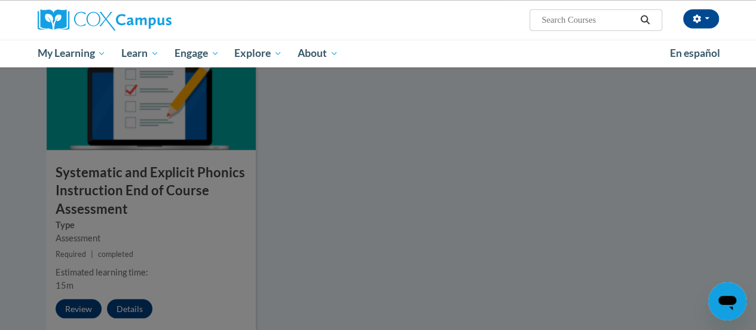
scroll to position [968, 0]
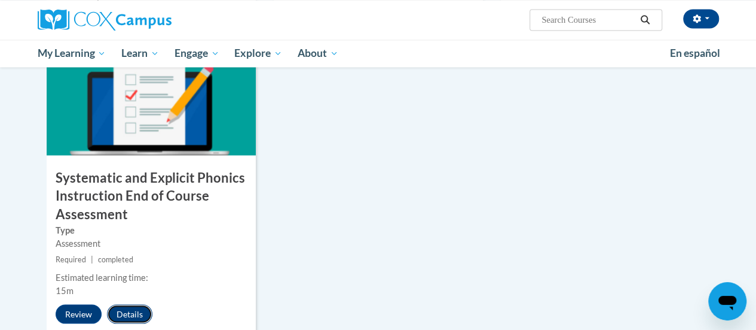
click at [135, 311] on button "Details" at bounding box center [129, 313] width 45 height 19
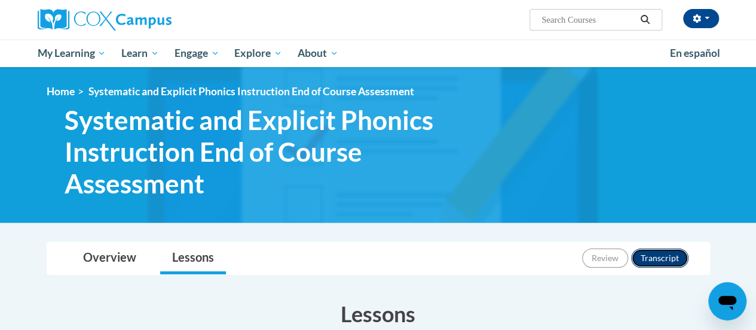
click at [677, 252] on button "Transcript" at bounding box center [659, 257] width 57 height 19
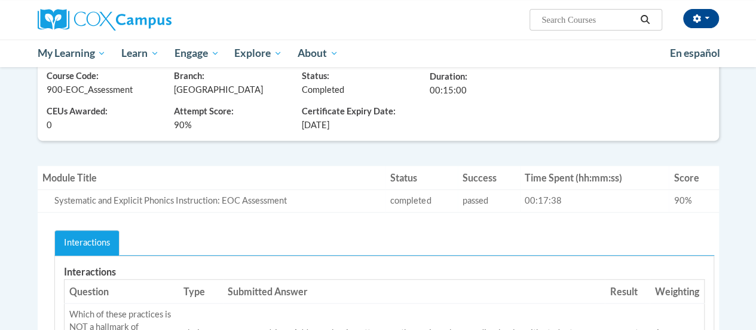
scroll to position [221, 0]
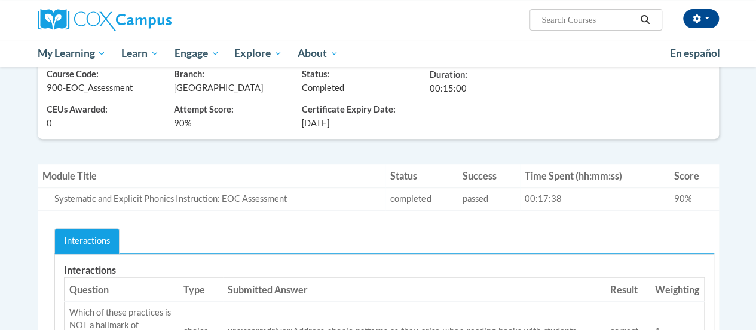
click at [549, 270] on h3 "Interactions" at bounding box center [384, 270] width 641 height 14
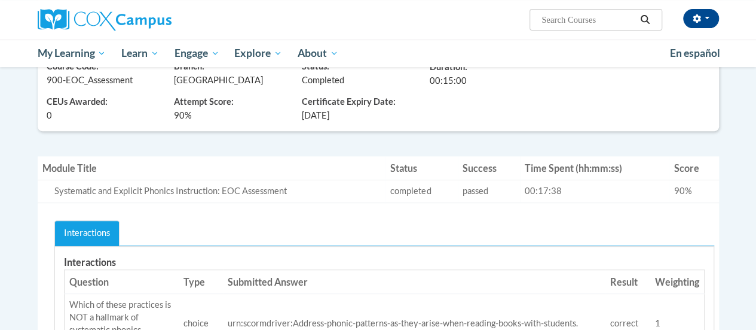
scroll to position [235, 0]
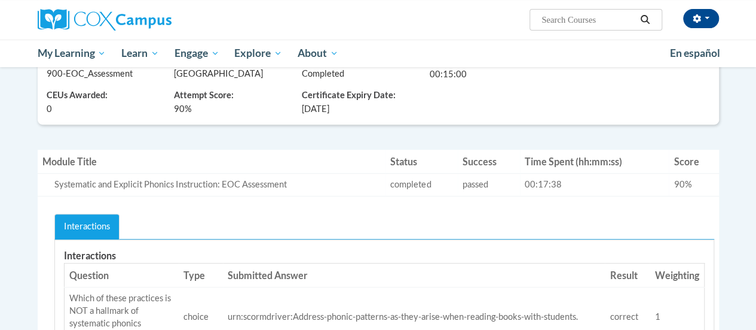
drag, startPoint x: 318, startPoint y: 242, endPoint x: 237, endPoint y: 217, distance: 84.5
click at [237, 217] on ul "Interactions" at bounding box center [384, 226] width 660 height 26
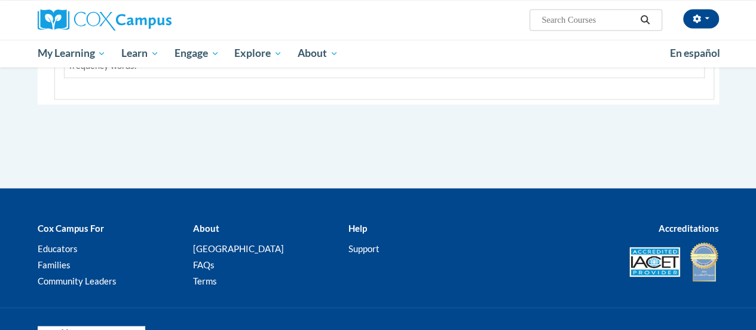
scroll to position [1051, 0]
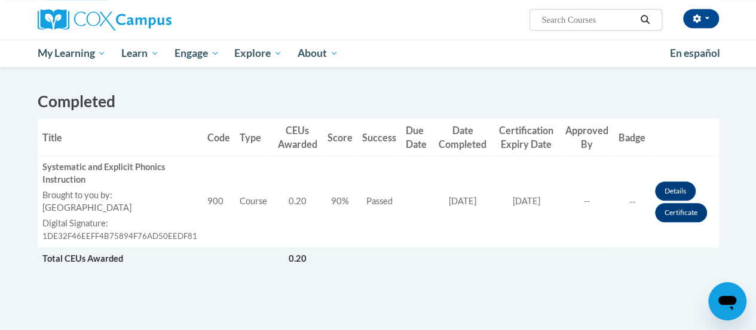
scroll to position [308, 0]
click at [670, 215] on link "Certificate" at bounding box center [681, 211] width 52 height 19
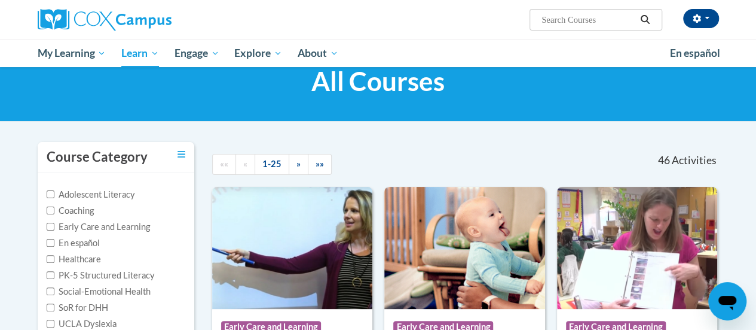
scroll to position [36, 0]
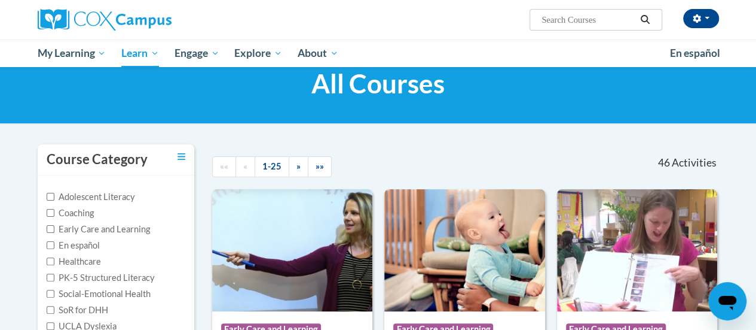
click at [573, 20] on input "Search..." at bounding box center [589, 20] width 96 height 14
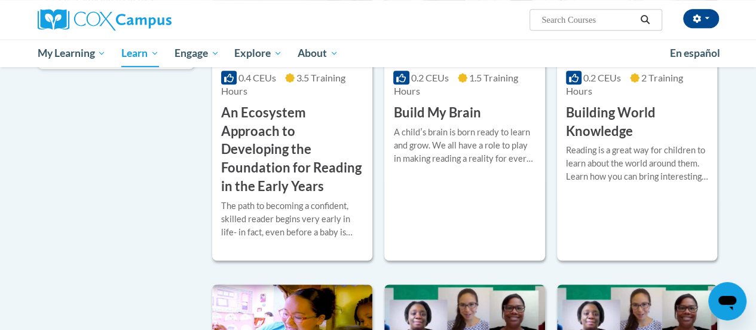
scroll to position [308, 0]
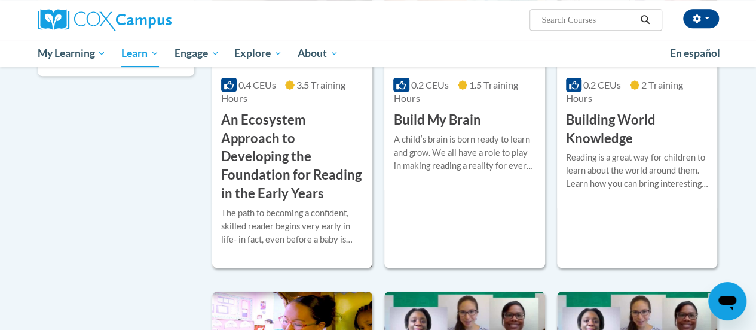
click at [329, 166] on h3 "An Ecosystem Approach to Developing the Foundation for Reading in the Early Yea…" at bounding box center [292, 157] width 142 height 92
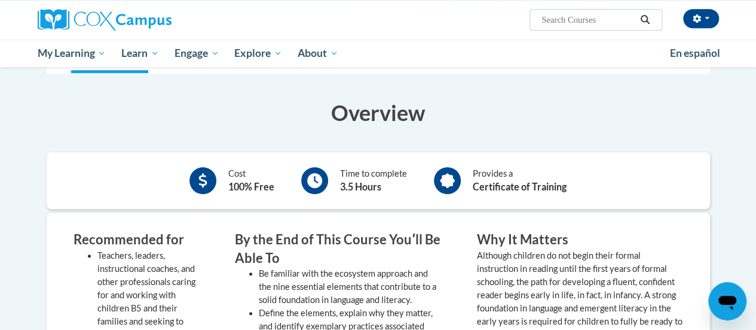
scroll to position [347, 0]
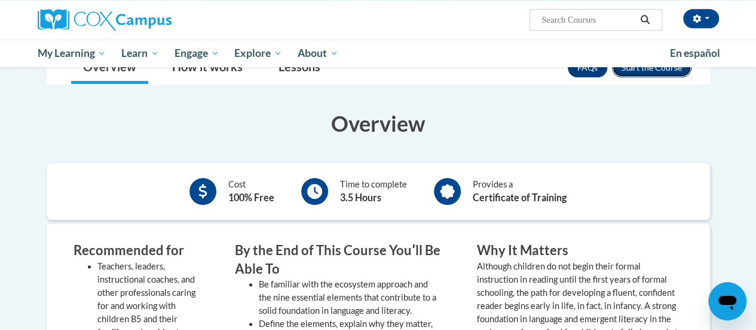
click at [642, 70] on button "Enroll" at bounding box center [652, 67] width 80 height 19
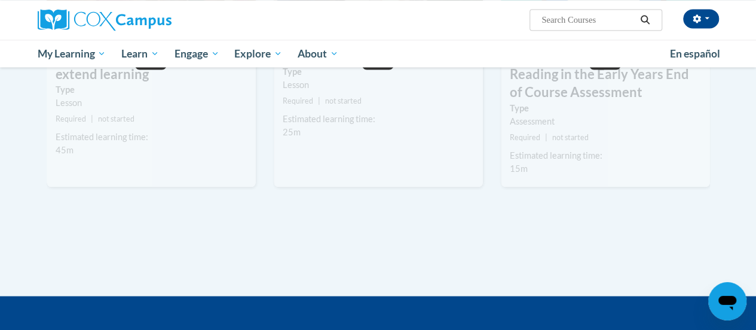
scroll to position [1112, 0]
